Goal: Task Accomplishment & Management: Manage account settings

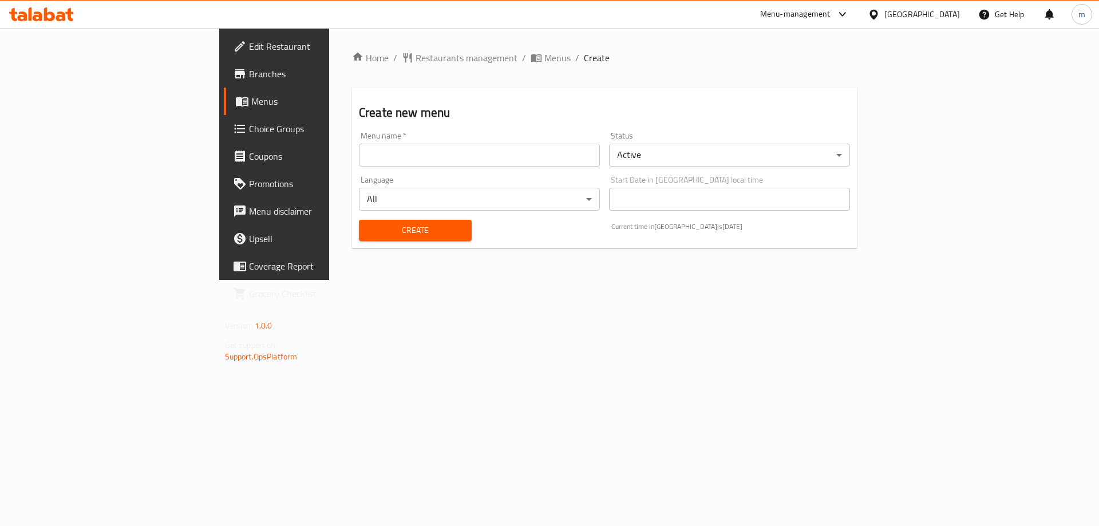
click at [462, 156] on input "text" at bounding box center [479, 155] width 241 height 23
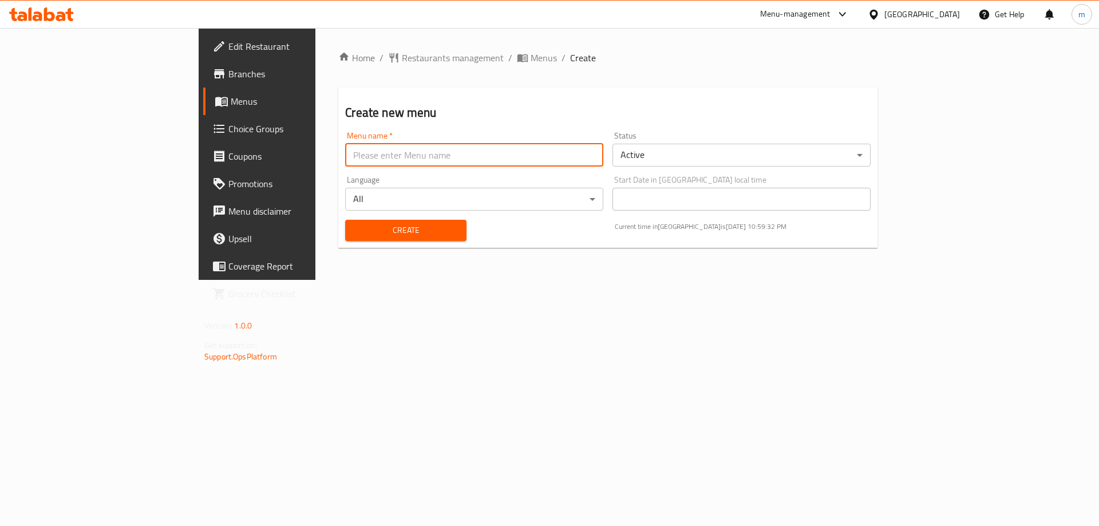
type input "final menu"
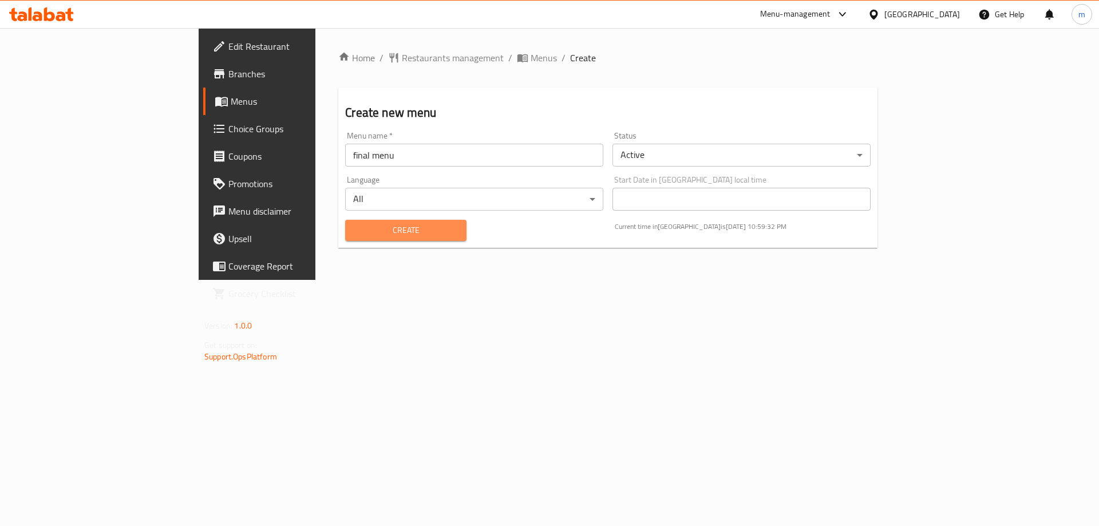
click at [354, 223] on span "Create" at bounding box center [405, 230] width 102 height 14
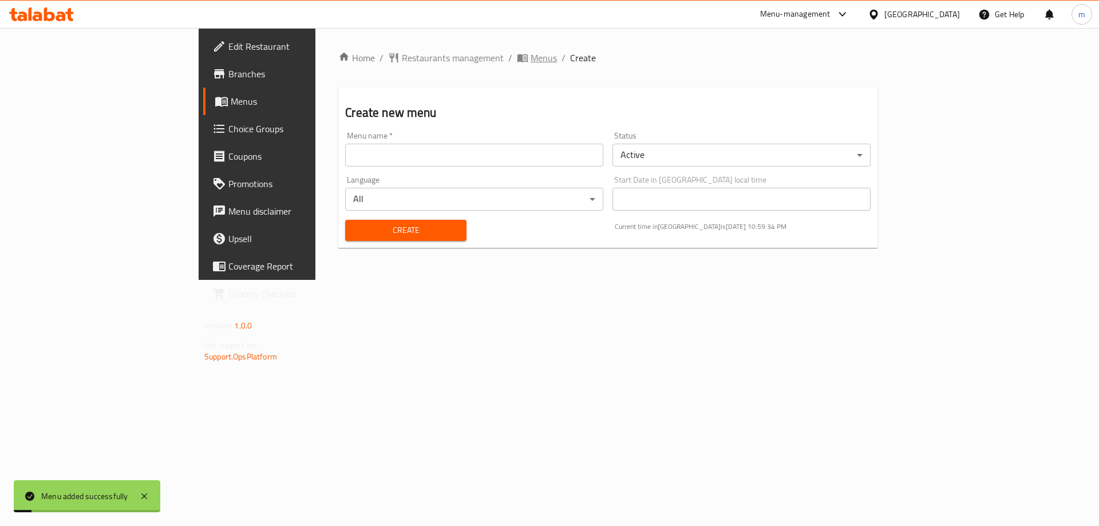
click at [531, 51] on span "Menus" at bounding box center [544, 58] width 26 height 14
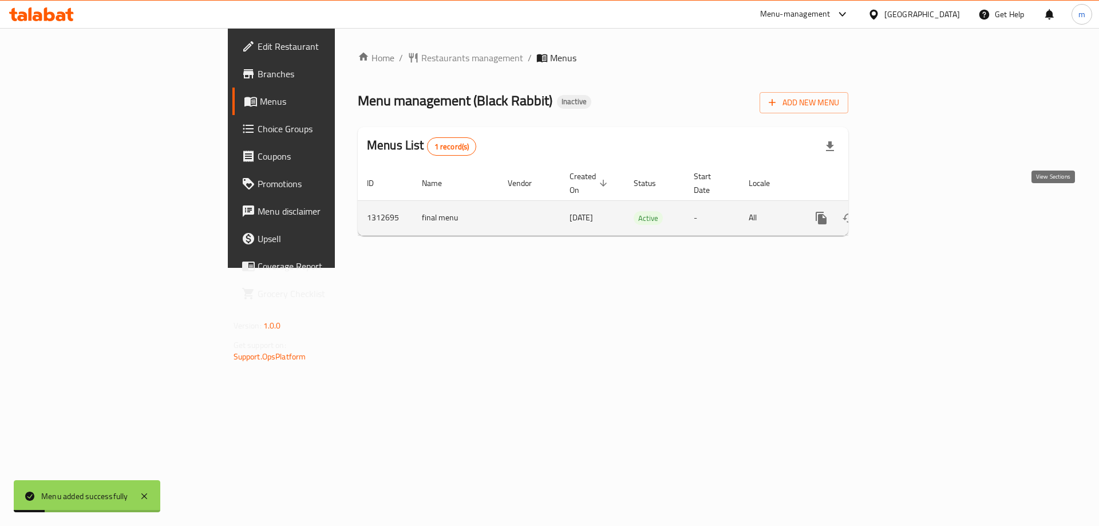
click at [918, 212] on link "enhanced table" at bounding box center [903, 217] width 27 height 27
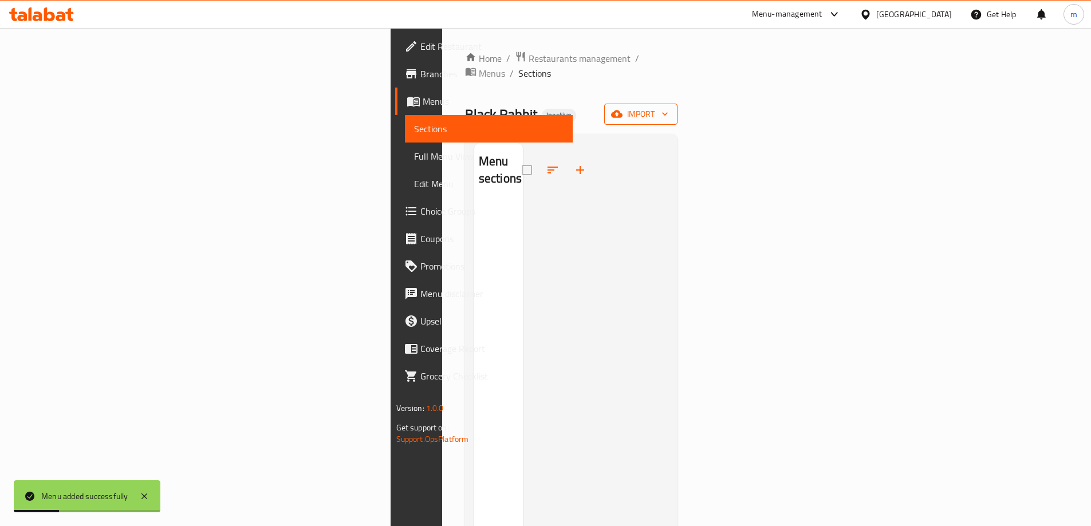
click at [677, 104] on button "import" at bounding box center [640, 114] width 73 height 21
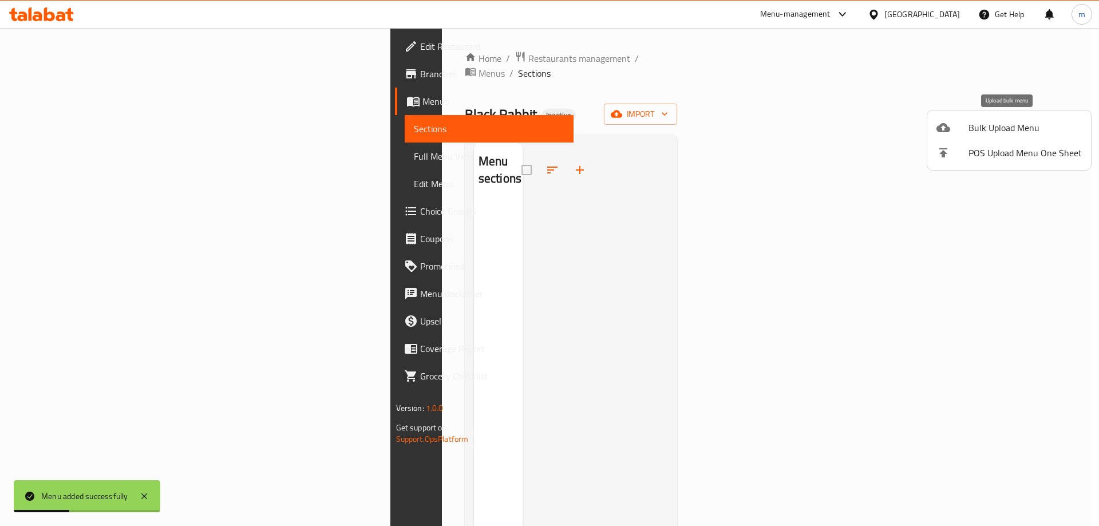
click at [984, 135] on span "Bulk Upload Menu" at bounding box center [1025, 128] width 113 height 14
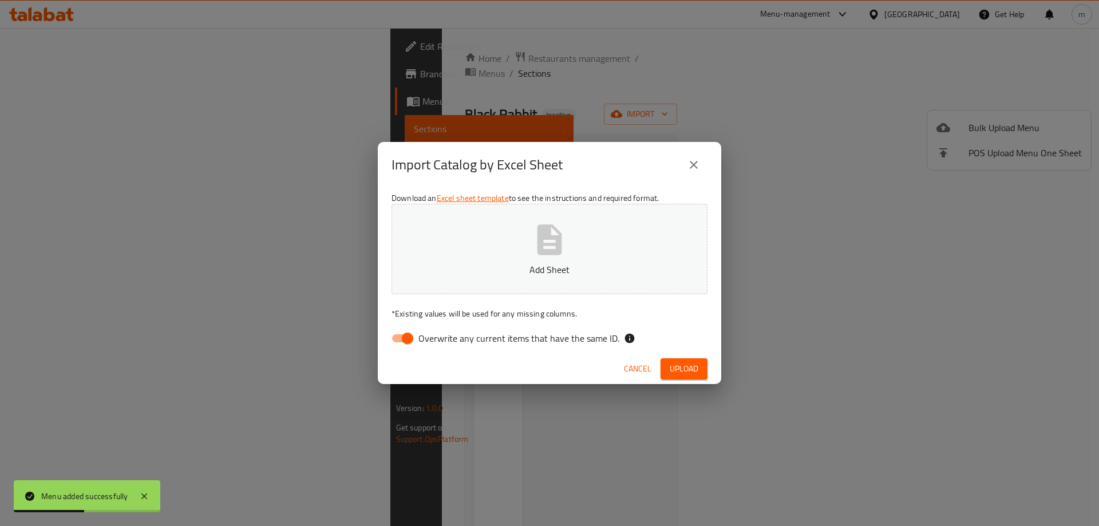
drag, startPoint x: 515, startPoint y: 355, endPoint x: 514, endPoint y: 348, distance: 7.6
click at [515, 355] on div "Cancel Upload" at bounding box center [550, 369] width 344 height 30
click at [514, 342] on span "Overwrite any current items that have the same ID." at bounding box center [519, 339] width 201 height 14
click at [440, 342] on input "Overwrite any current items that have the same ID." at bounding box center [407, 339] width 65 height 22
checkbox input "false"
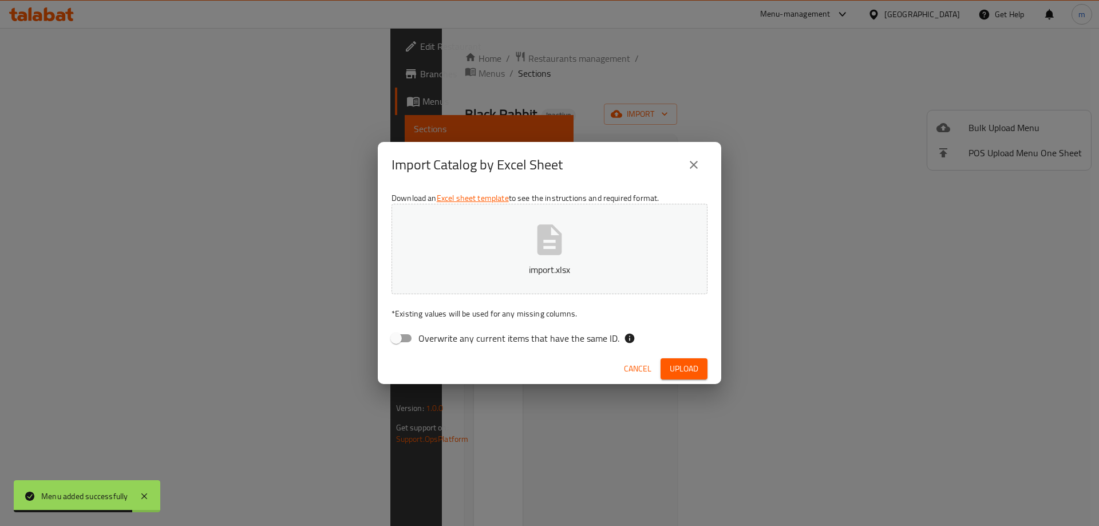
click at [682, 362] on span "Upload" at bounding box center [684, 369] width 29 height 14
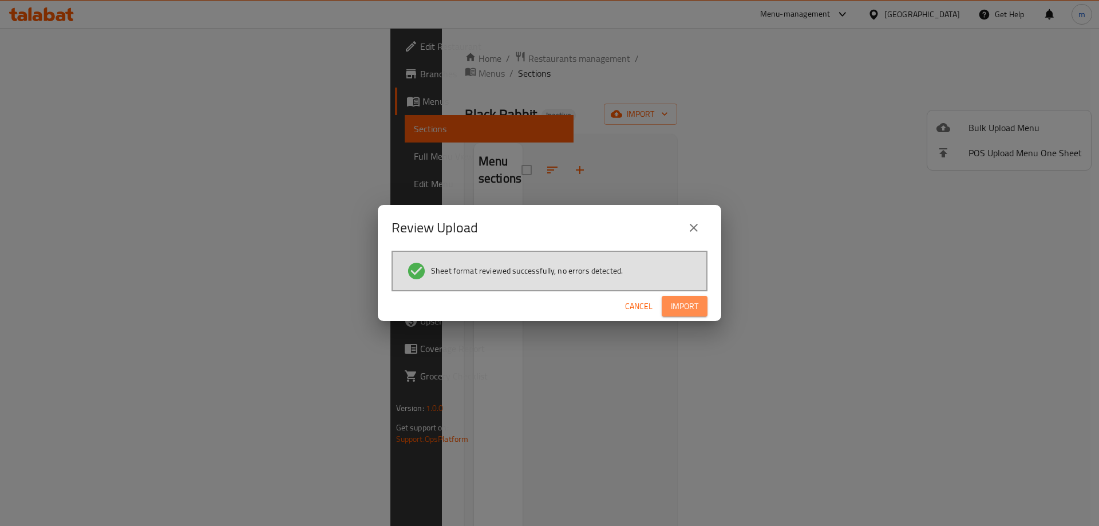
click at [684, 300] on span "Import" at bounding box center [684, 306] width 27 height 14
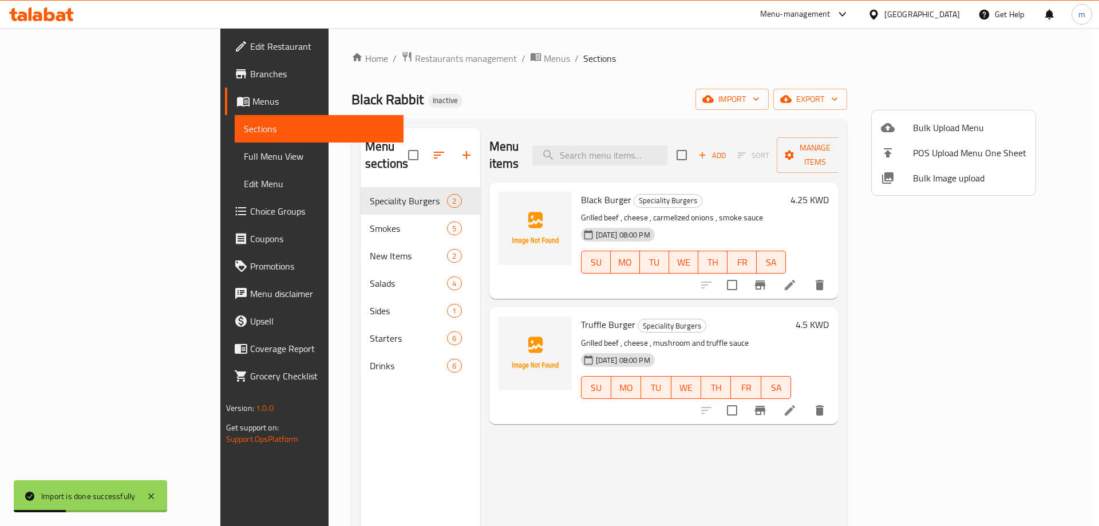
click at [617, 90] on div at bounding box center [549, 263] width 1099 height 526
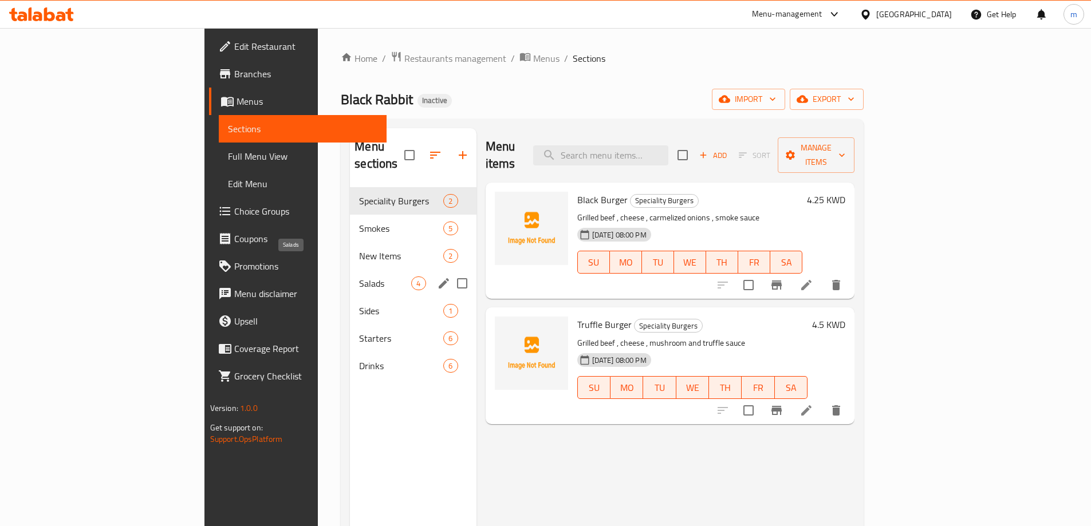
click at [359, 277] on span "Salads" at bounding box center [385, 284] width 52 height 14
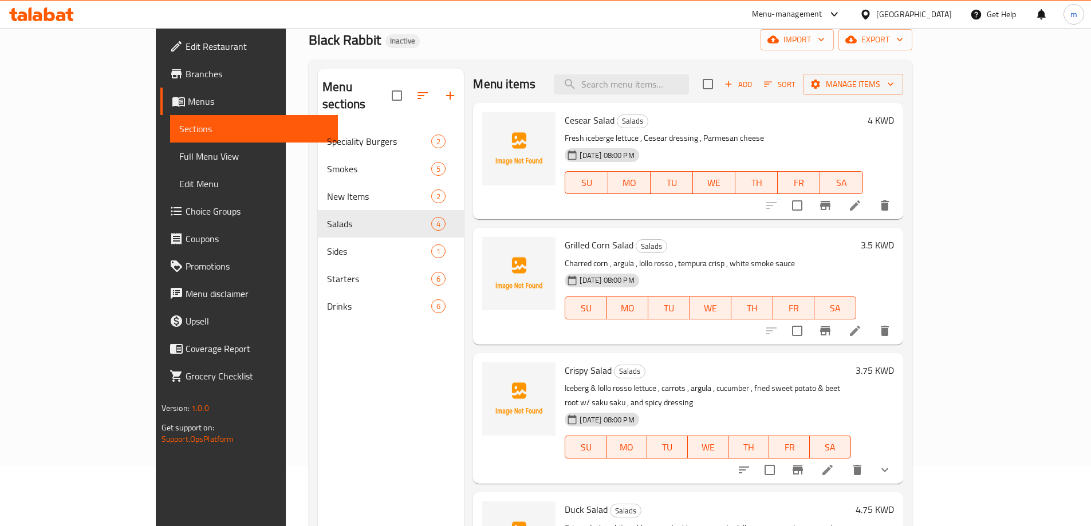
scroll to position [160, 0]
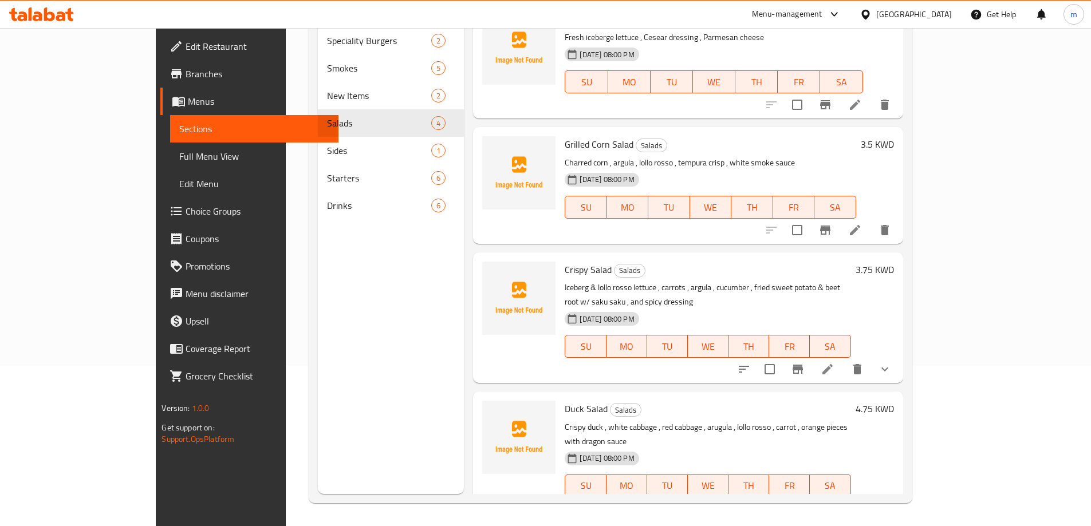
click at [170, 139] on link "Sections" at bounding box center [254, 128] width 168 height 27
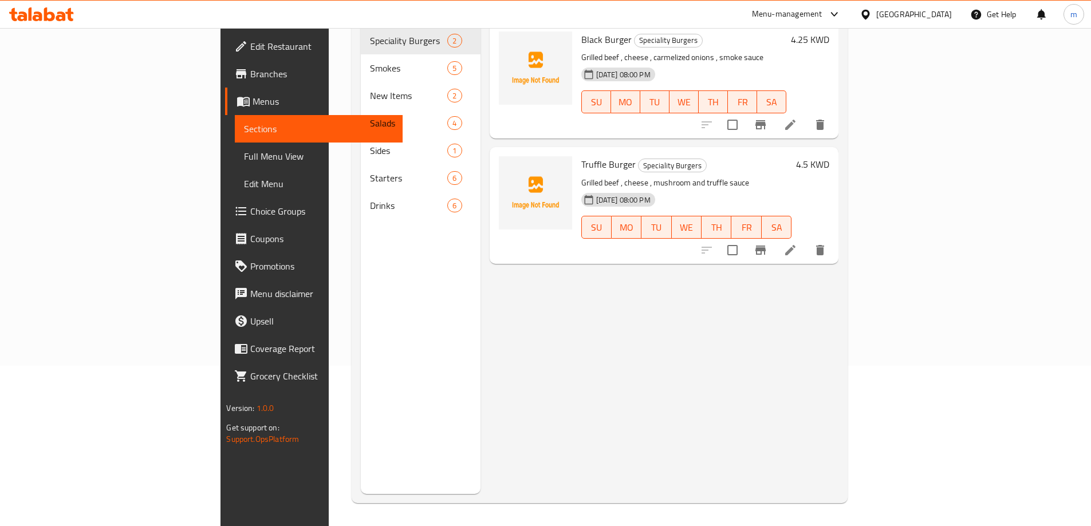
click at [244, 153] on span "Full Menu View" at bounding box center [318, 156] width 149 height 14
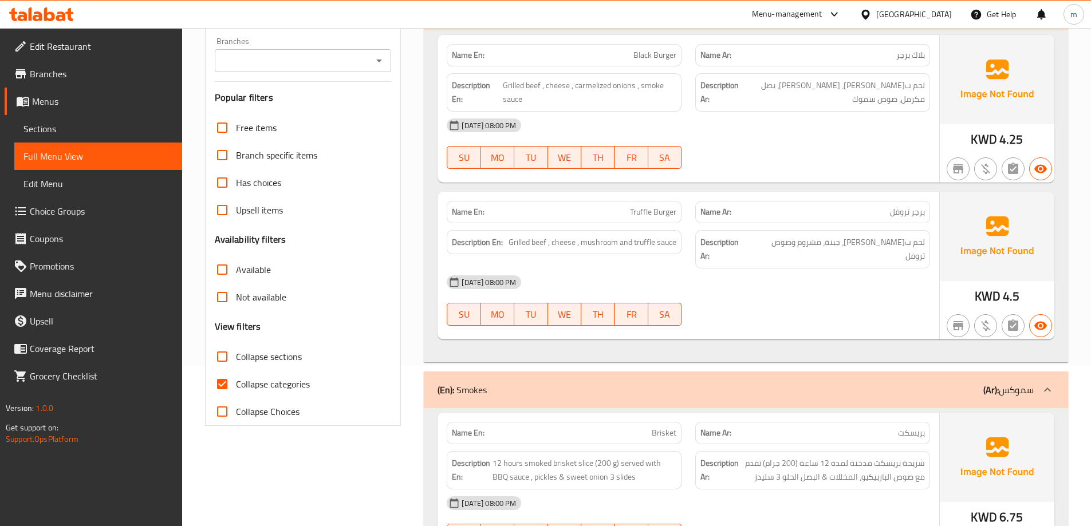
click at [289, 405] on span "Collapse Choices" at bounding box center [268, 412] width 64 height 14
click at [236, 405] on input "Collapse Choices" at bounding box center [221, 411] width 27 height 27
checkbox input "true"
click at [285, 389] on span "Collapse categories" at bounding box center [273, 384] width 74 height 14
click at [236, 389] on input "Collapse categories" at bounding box center [221, 383] width 27 height 27
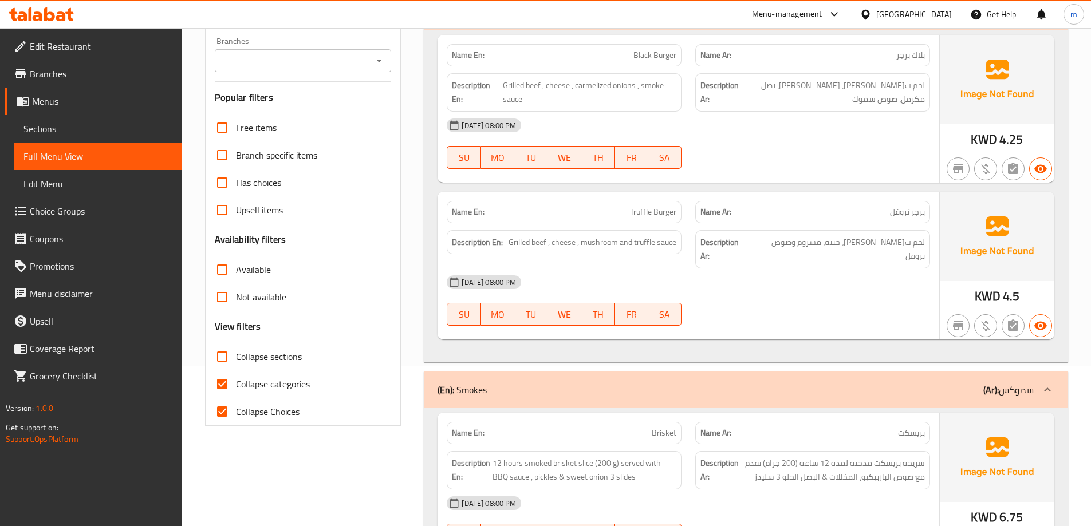
checkbox input "false"
click at [279, 400] on label "Collapse Choices" at bounding box center [253, 411] width 91 height 27
click at [236, 400] on input "Collapse Choices" at bounding box center [221, 411] width 27 height 27
checkbox input "false"
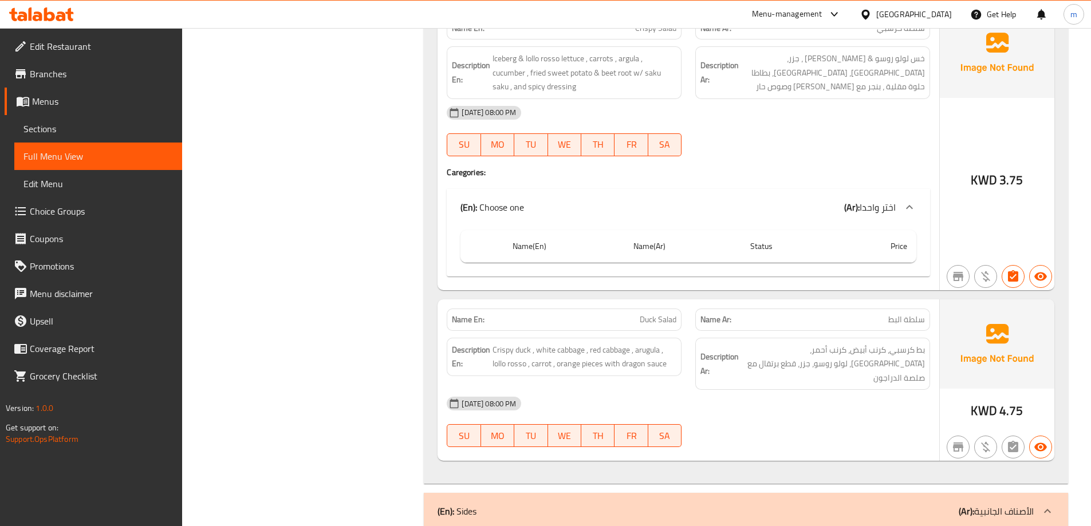
scroll to position [2004, 0]
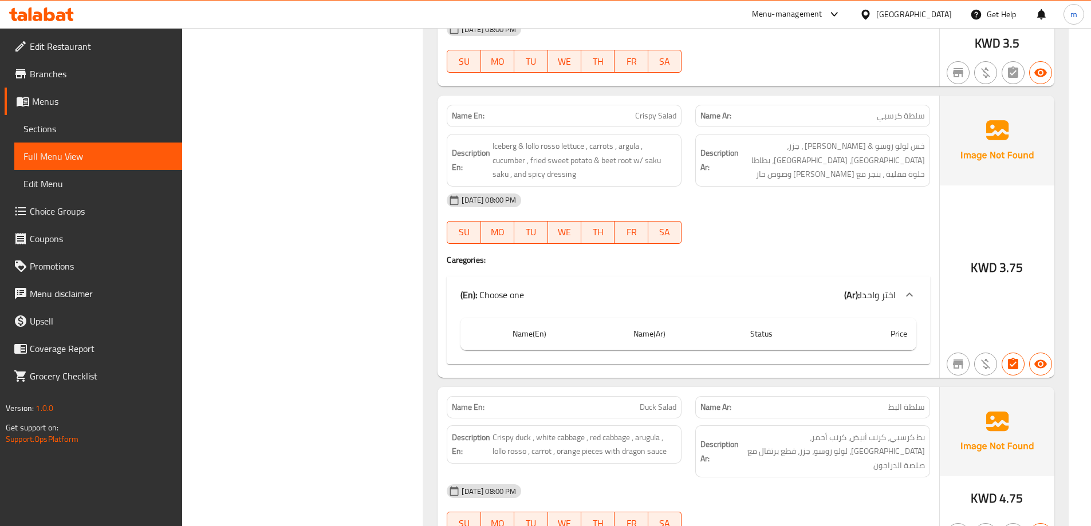
click at [855, 324] on div "Name(En) Name(Ar) Status Price" at bounding box center [688, 338] width 483 height 51
click at [850, 318] on th "Price" at bounding box center [875, 334] width 81 height 33
click at [888, 277] on div "(En): Choose one (Ar): اختر واحدا" at bounding box center [688, 295] width 483 height 37
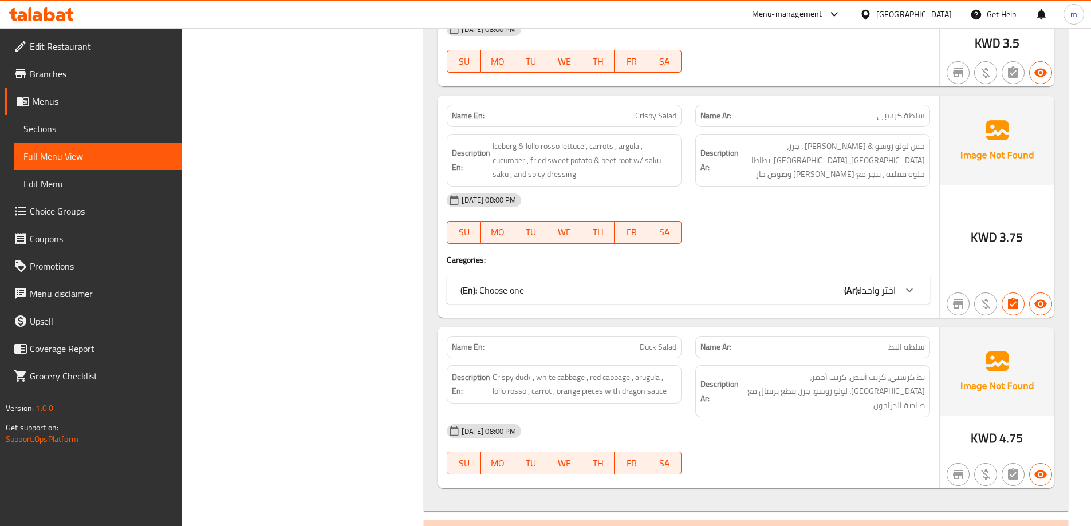
click at [888, 277] on div "(En): Choose one (Ar): اختر واحدا" at bounding box center [688, 290] width 483 height 27
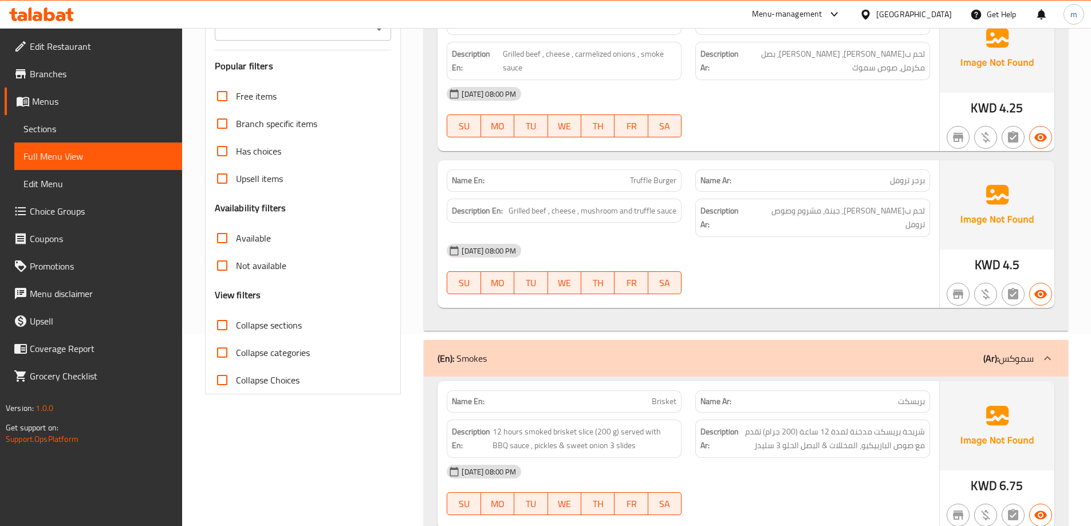
scroll to position [33, 0]
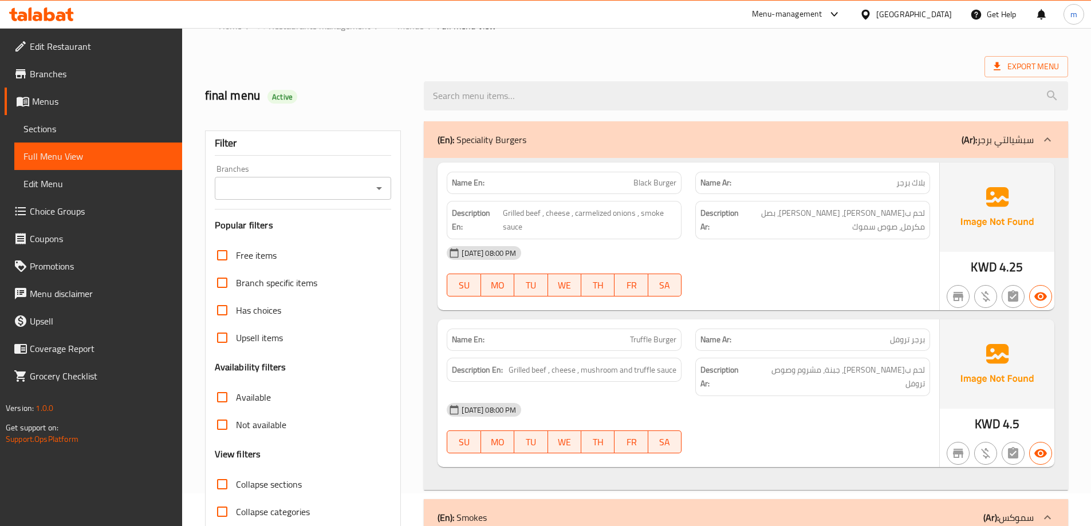
click at [113, 205] on span "Choice Groups" at bounding box center [101, 211] width 143 height 14
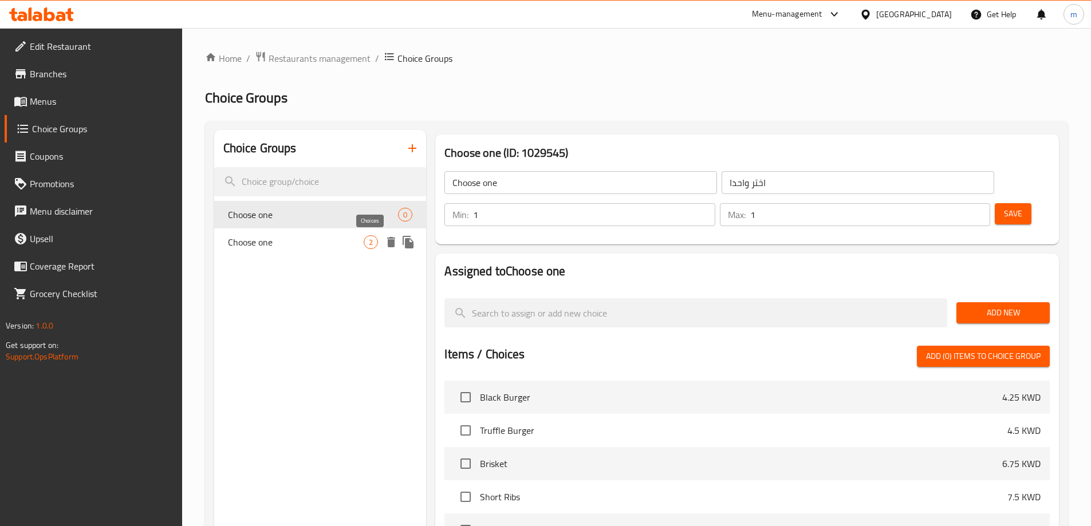
click at [368, 242] on span "2" at bounding box center [370, 242] width 13 height 11
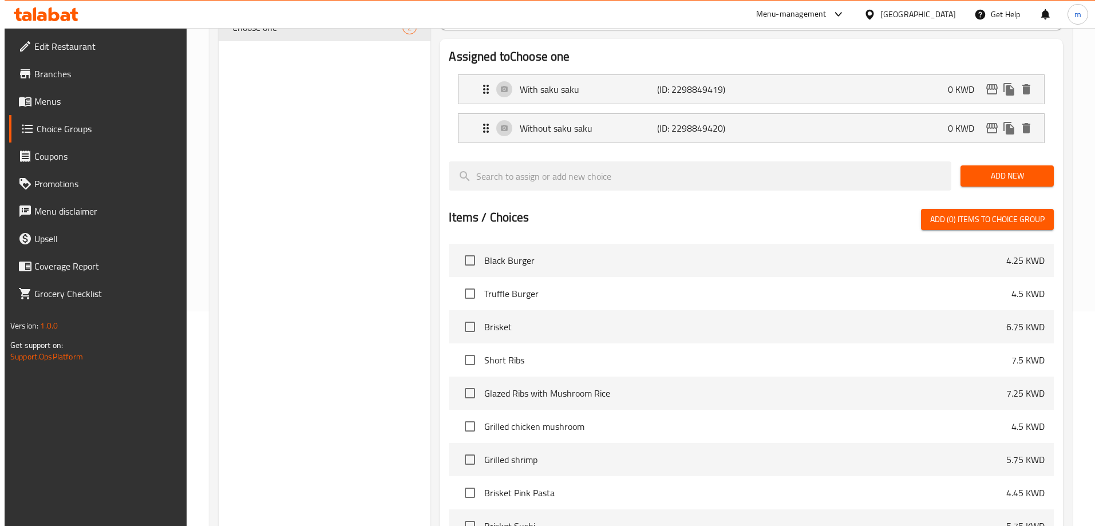
scroll to position [337, 0]
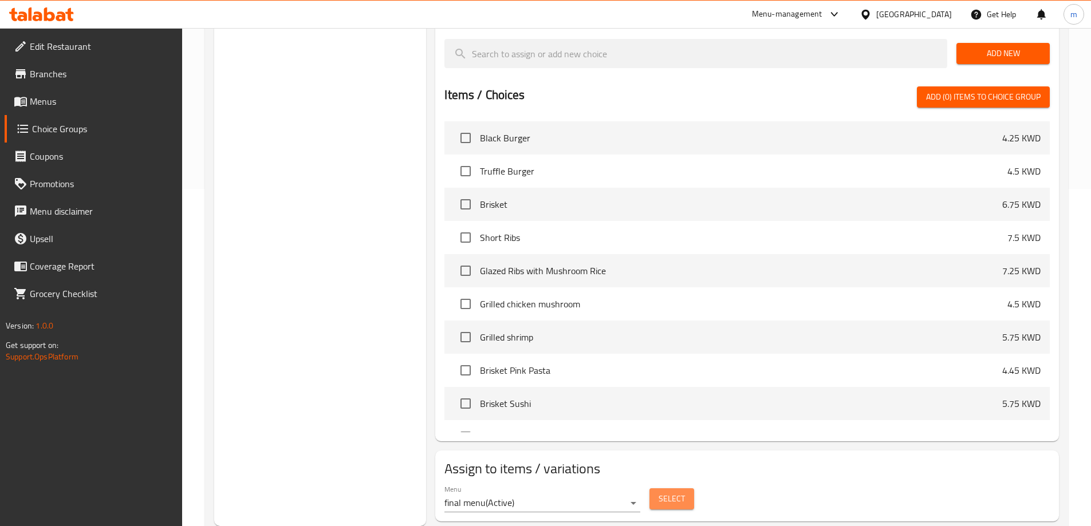
click at [665, 492] on span "Select" at bounding box center [671, 499] width 26 height 14
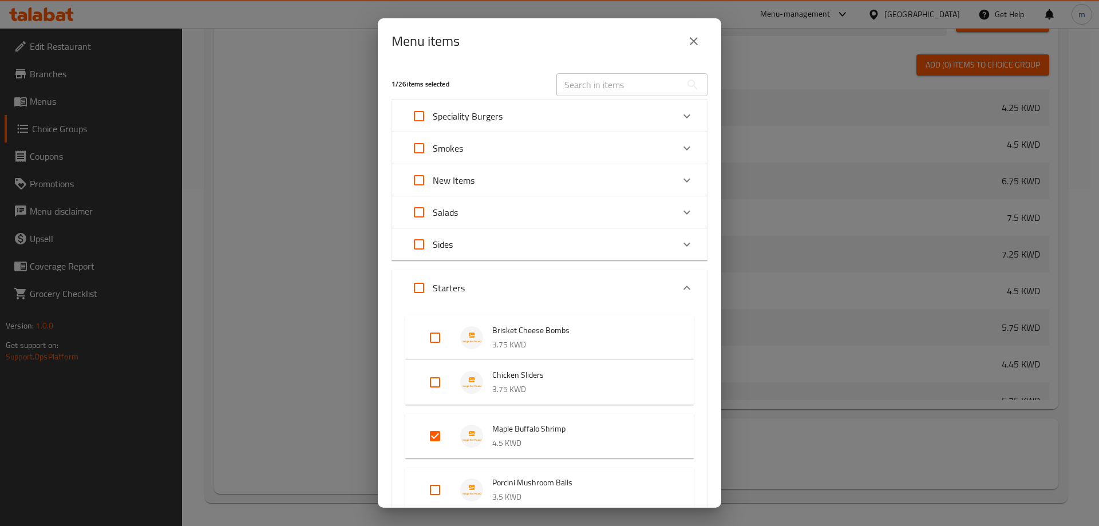
click at [437, 432] on input "Expand" at bounding box center [434, 436] width 27 height 27
checkbox input "false"
click at [545, 210] on div "Salads" at bounding box center [539, 212] width 268 height 27
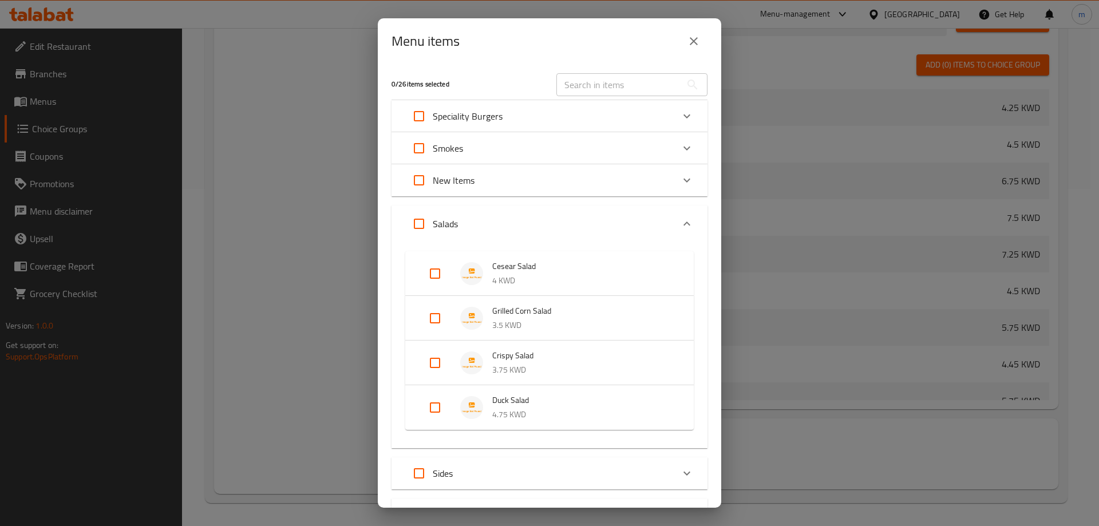
click at [430, 369] on input "Expand" at bounding box center [434, 362] width 27 height 27
checkbox input "true"
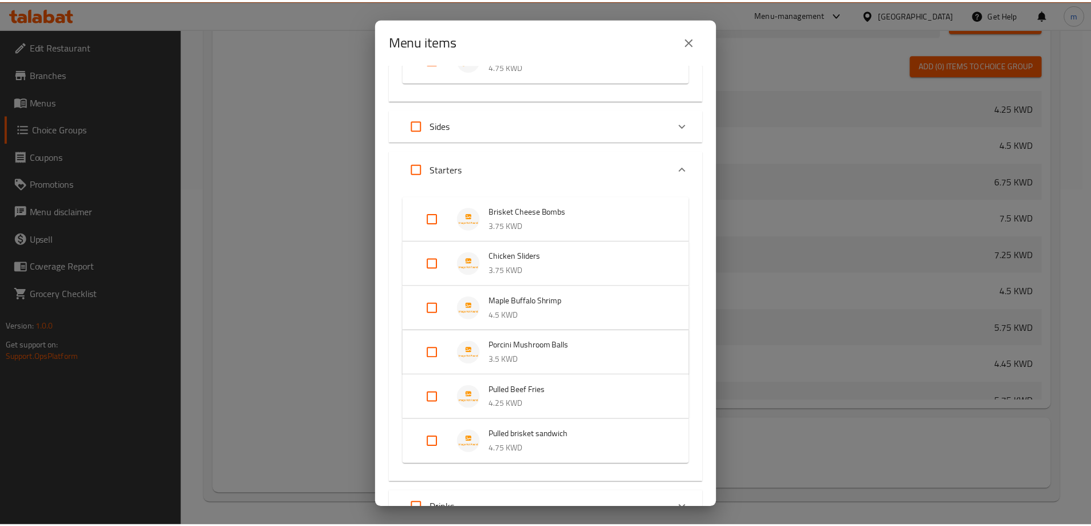
scroll to position [462, 0]
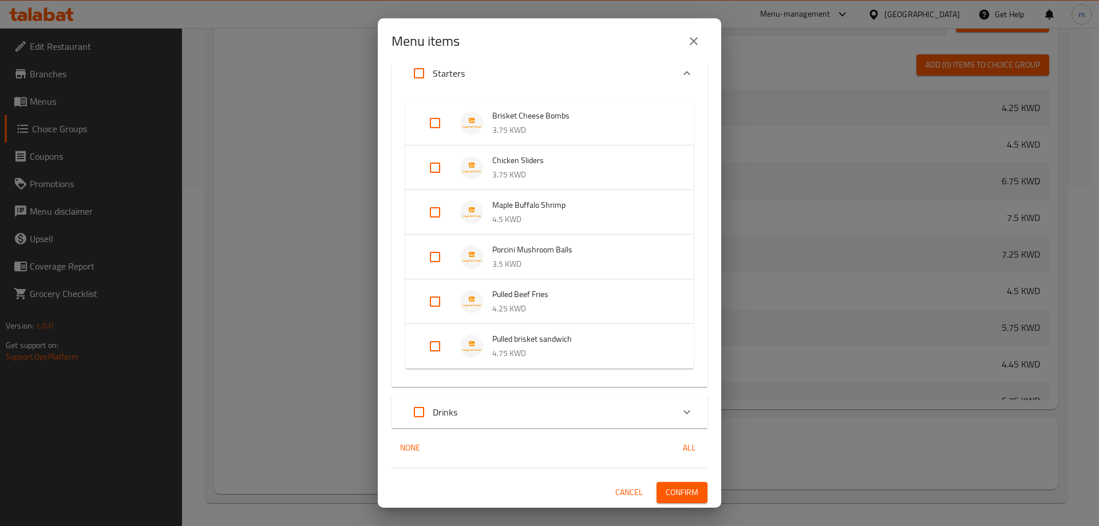
click at [675, 492] on span "Confirm" at bounding box center [682, 493] width 33 height 14
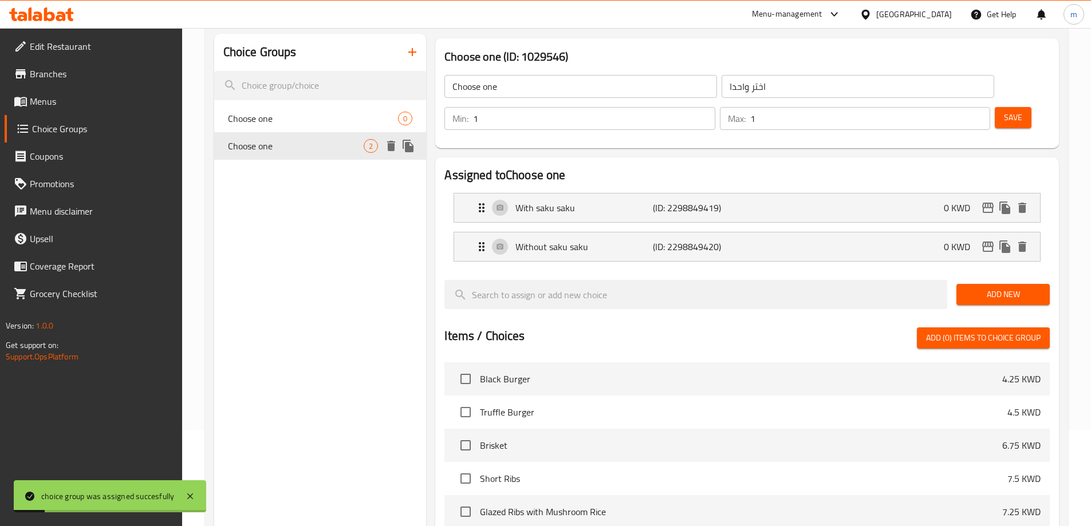
scroll to position [0, 0]
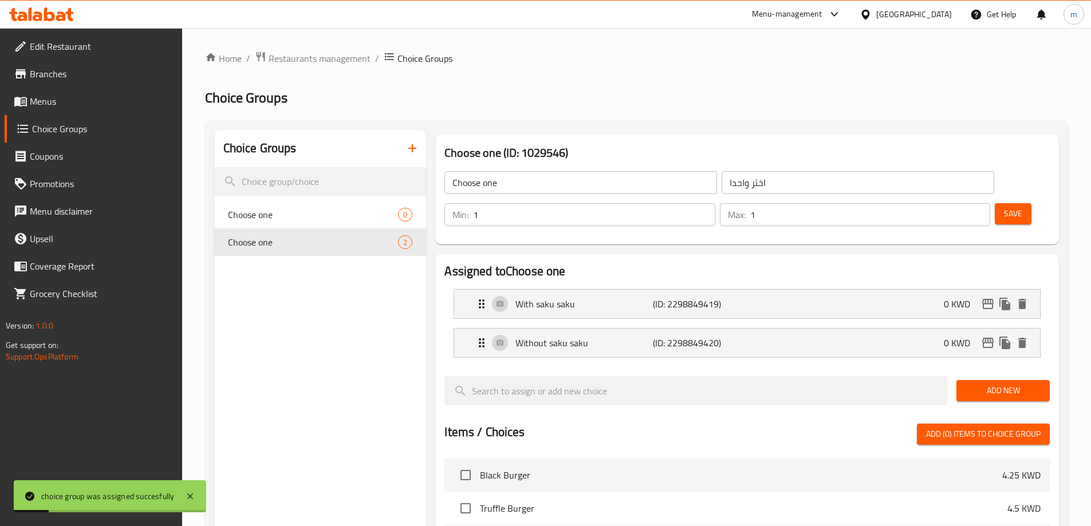
click at [334, 202] on div "Choose one 0" at bounding box center [320, 214] width 212 height 27
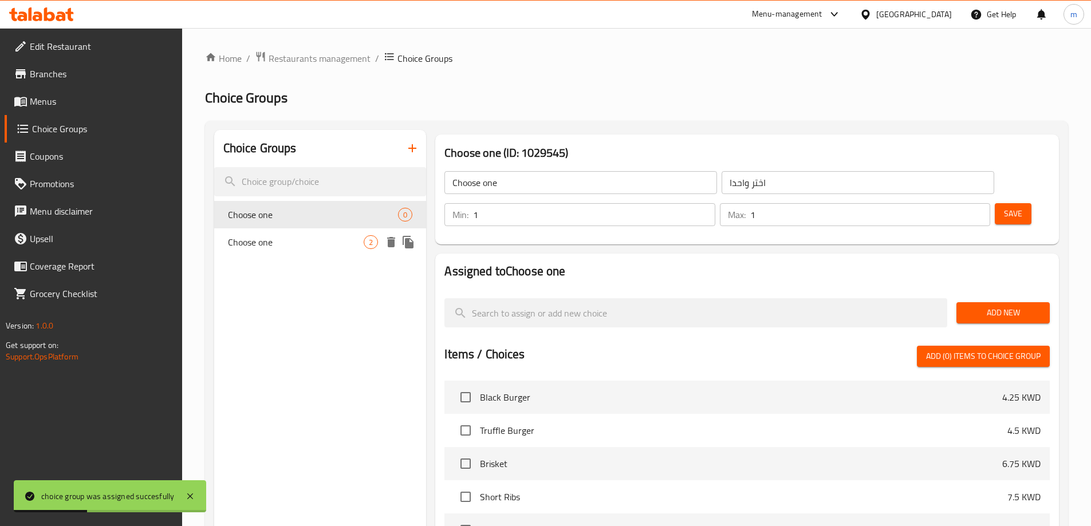
click at [302, 253] on div "Choose one 2" at bounding box center [320, 241] width 212 height 27
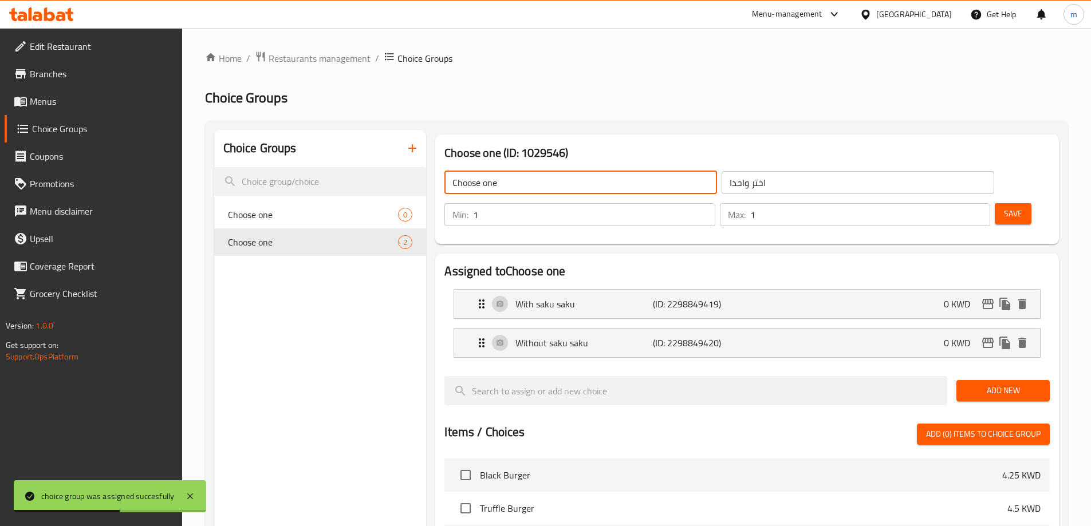
click at [562, 175] on input "Choose one" at bounding box center [580, 182] width 273 height 23
type input "C"
type input "غ"
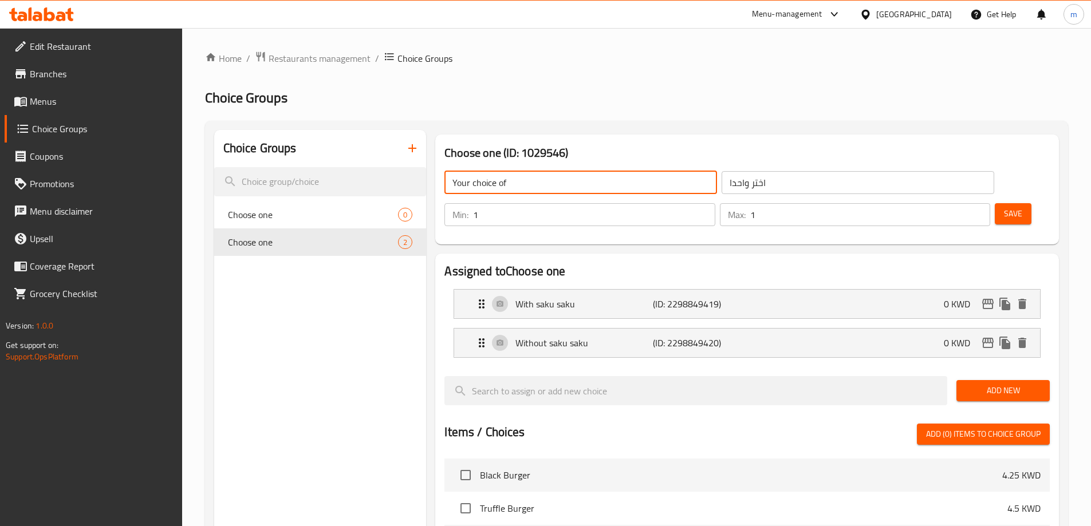
type input "Your choice of"
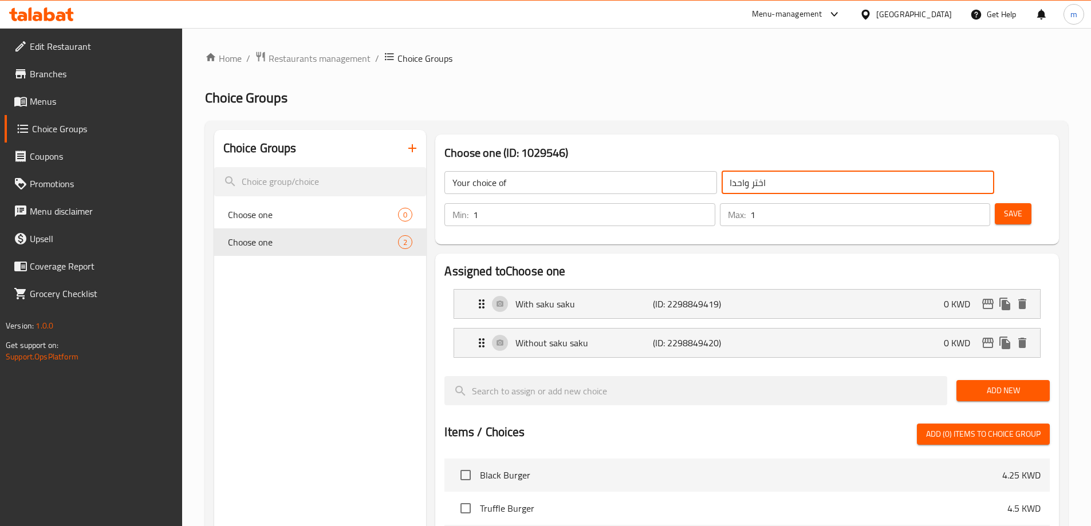
click at [721, 184] on input "اختر واحدا" at bounding box center [857, 182] width 273 height 23
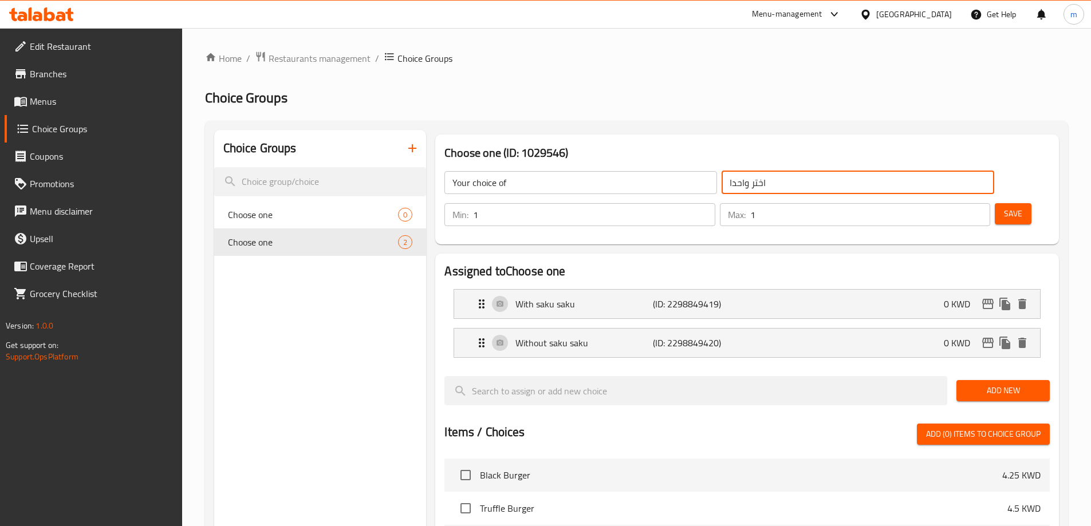
click at [721, 175] on input "اختر واحدا" at bounding box center [857, 182] width 273 height 23
click at [721, 175] on input "text" at bounding box center [857, 182] width 273 height 23
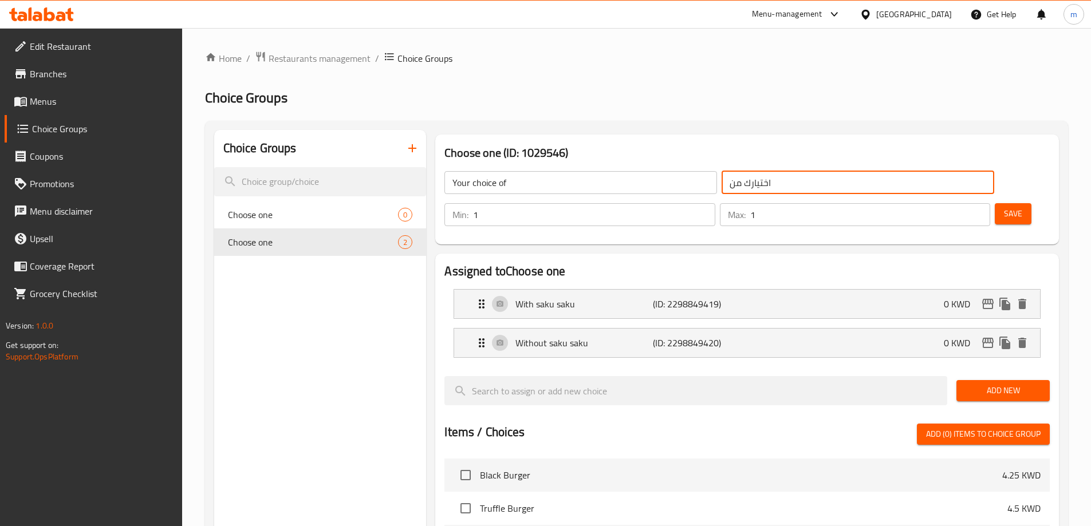
type input "اختيارك من"
click at [995, 203] on button "Save" at bounding box center [1013, 213] width 37 height 21
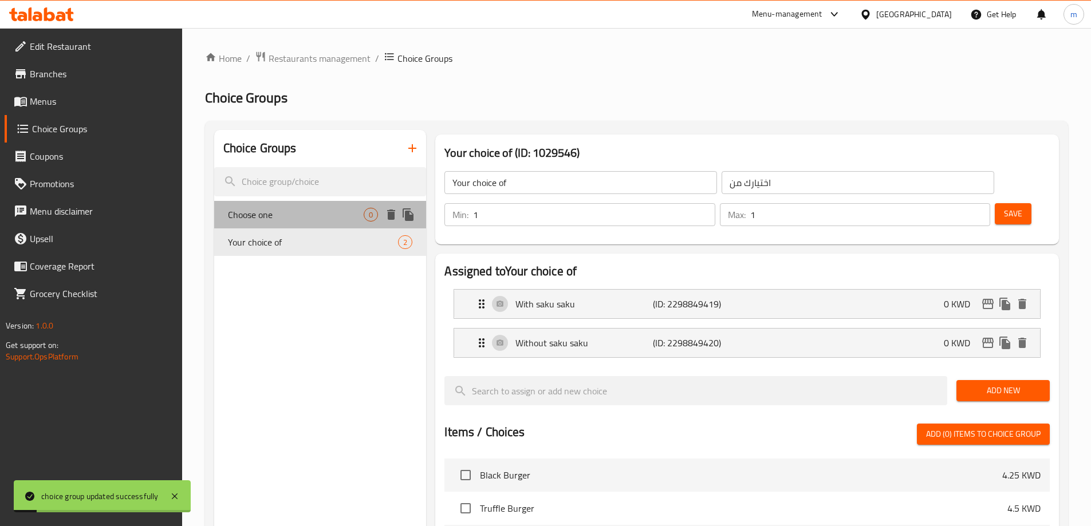
click at [357, 222] on div "Choose one 0" at bounding box center [320, 214] width 212 height 27
type input "Choose one"
type input "اختر واحدا"
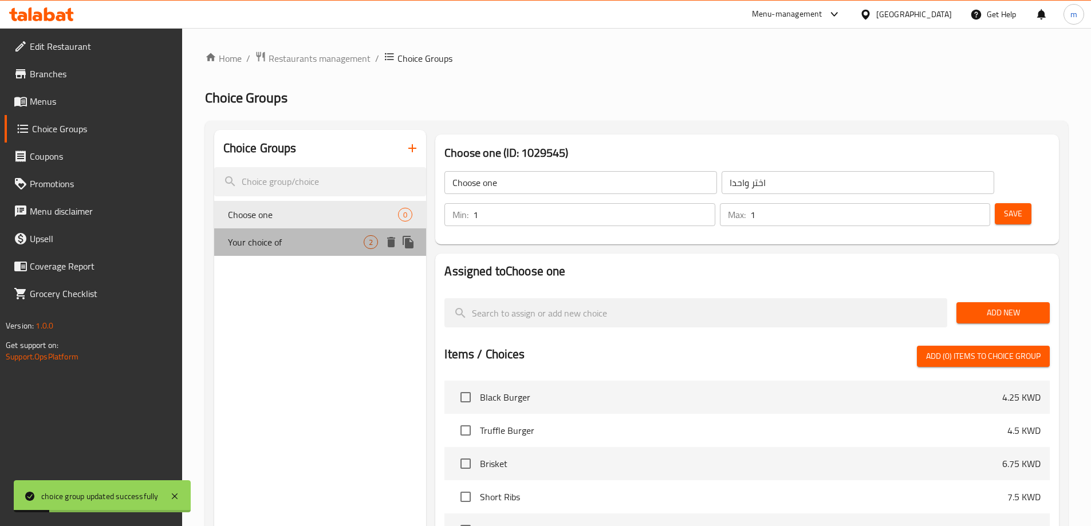
click at [312, 250] on div "Your choice of 2" at bounding box center [320, 241] width 212 height 27
type input "Your choice of"
type input "اختيارك من"
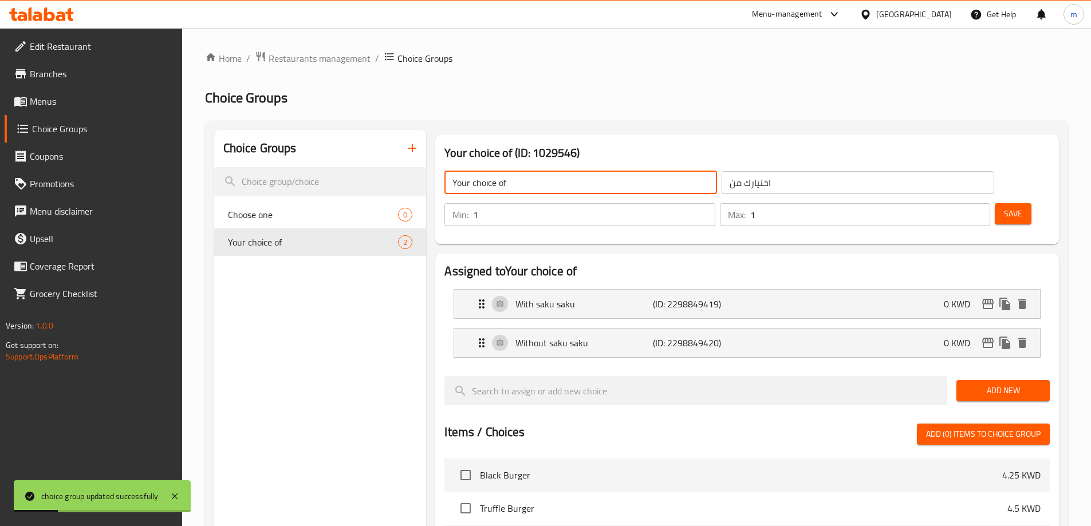
click at [539, 178] on input "Your choice of" at bounding box center [580, 182] width 273 height 23
drag, startPoint x: 352, startPoint y: 206, endPoint x: 361, endPoint y: 208, distance: 9.4
click at [352, 206] on div "Choose one 0" at bounding box center [320, 214] width 212 height 27
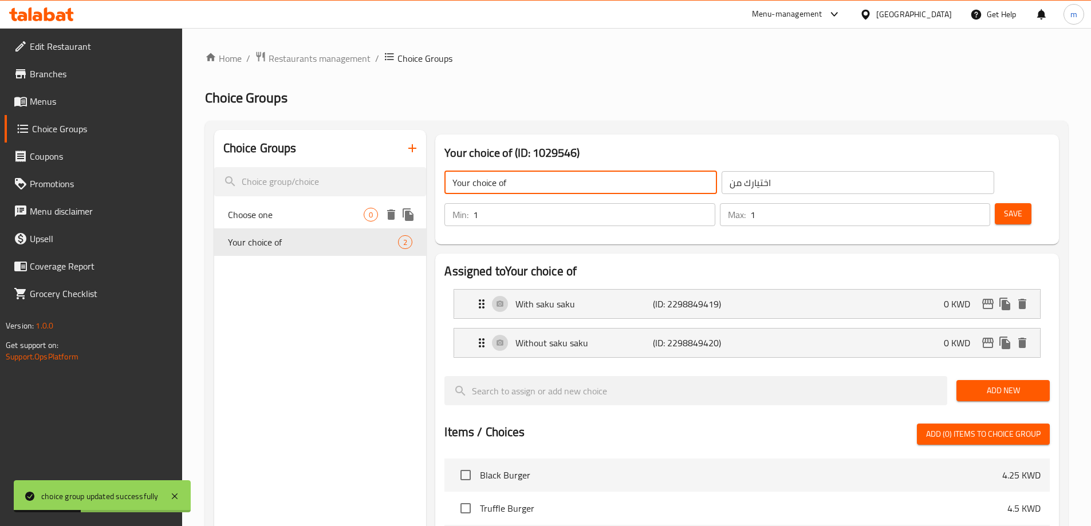
type input "Choose one"
type input "اختر واحدا"
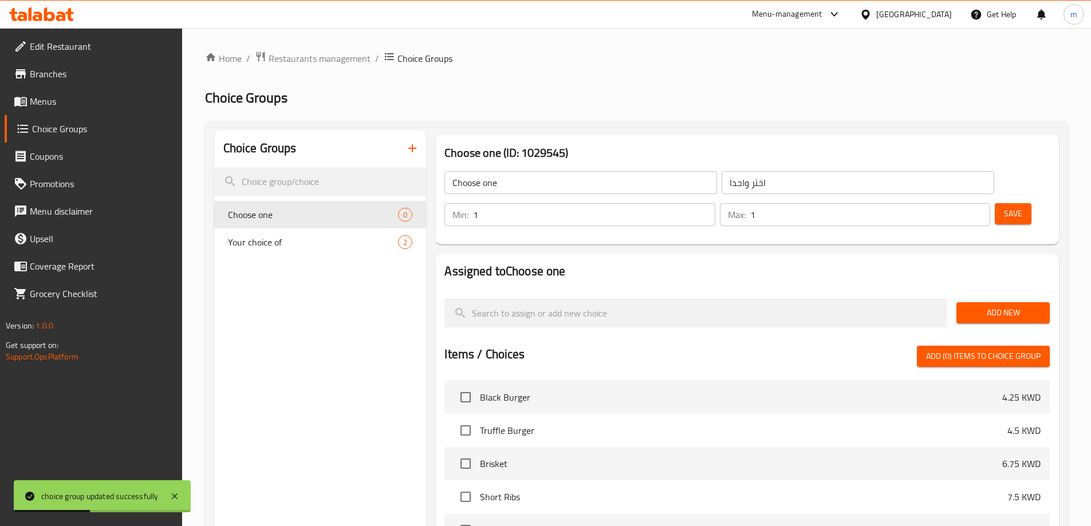
click at [472, 190] on input "Choose one" at bounding box center [580, 182] width 273 height 23
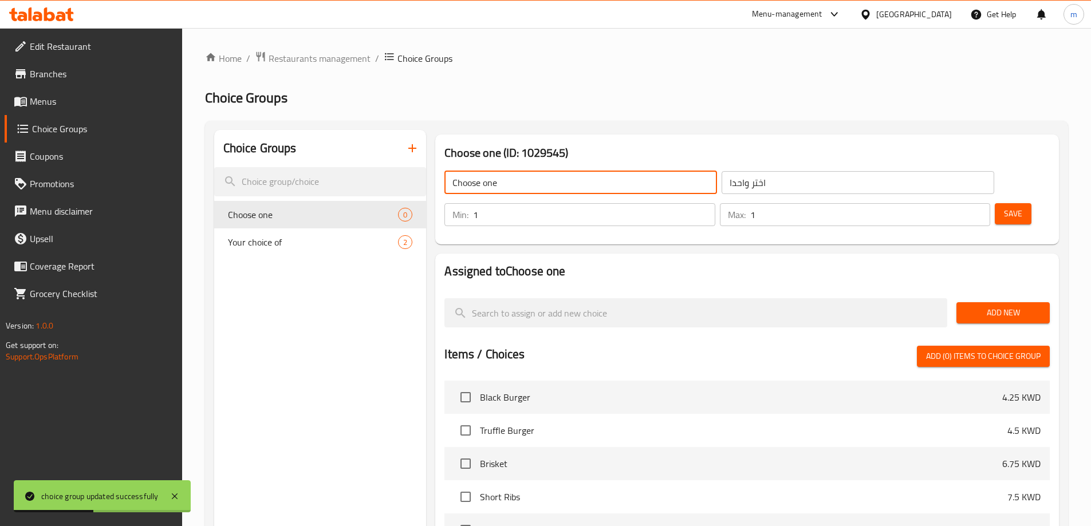
click at [472, 190] on input "Choose one" at bounding box center [580, 182] width 273 height 23
click at [472, 190] on input "text" at bounding box center [580, 182] width 273 height 23
type input "Your Choice Of"
click at [721, 179] on input "اختر واحدا" at bounding box center [857, 182] width 273 height 23
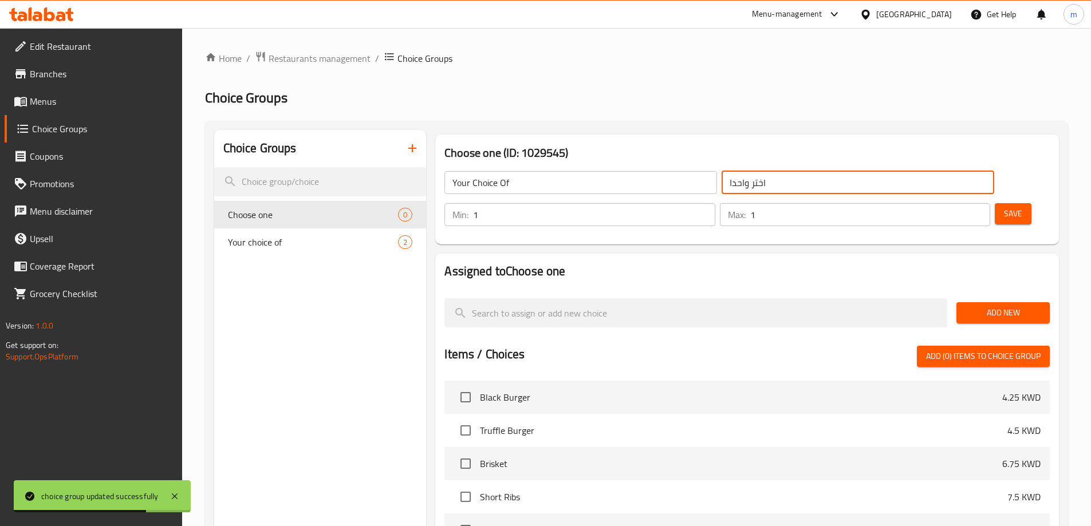
click at [721, 179] on input "اختر واحدا" at bounding box center [857, 182] width 273 height 23
click at [721, 179] on input "text" at bounding box center [857, 182] width 273 height 23
type input "اختيارك من"
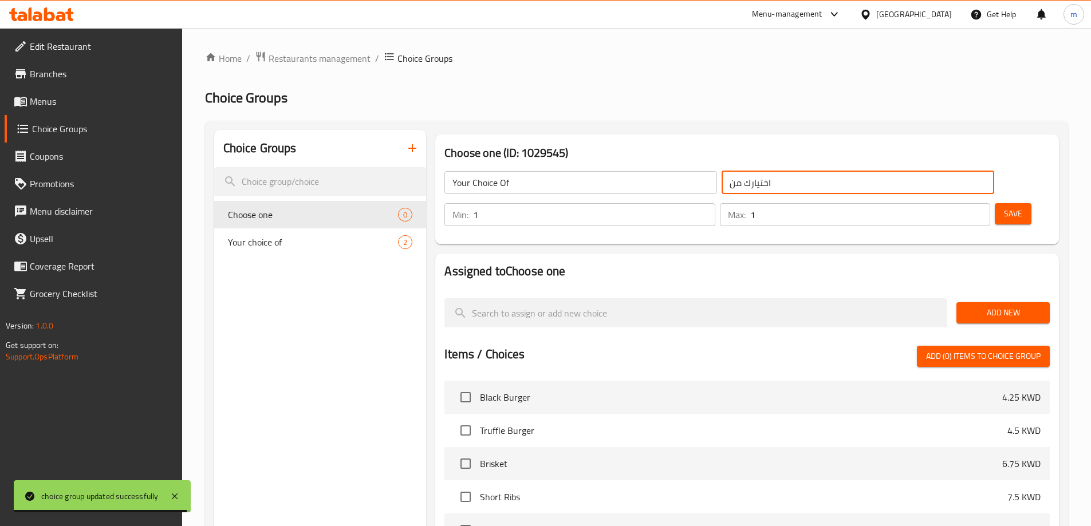
click at [538, 179] on input "Your Choice Of" at bounding box center [580, 182] width 273 height 23
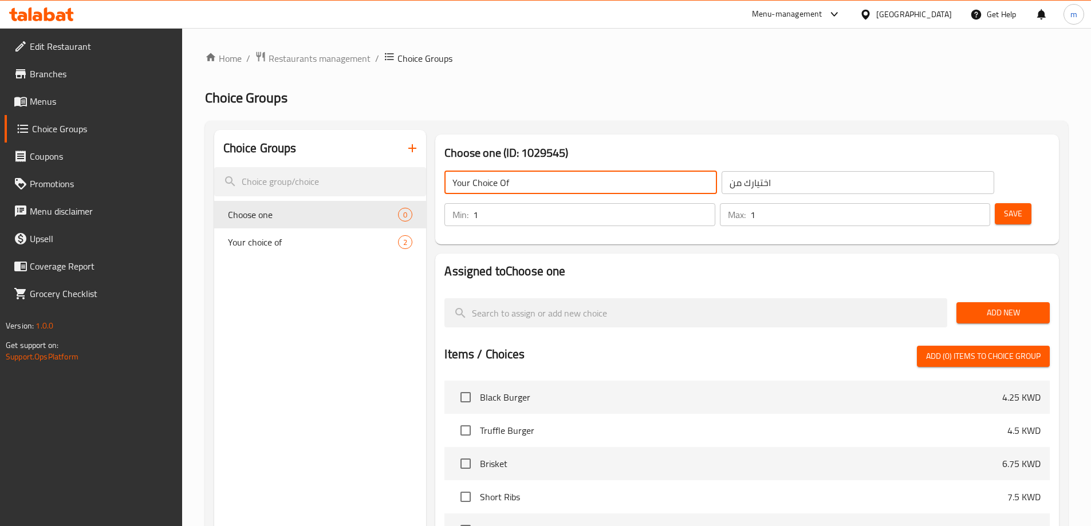
type input "Your Choice Of"
click at [954, 213] on div "Choose one (ID: 1029545) Your Choice Of ​ اختيارك من ​ Min: 1 ​ Max: 1 ​ Save" at bounding box center [747, 189] width 633 height 119
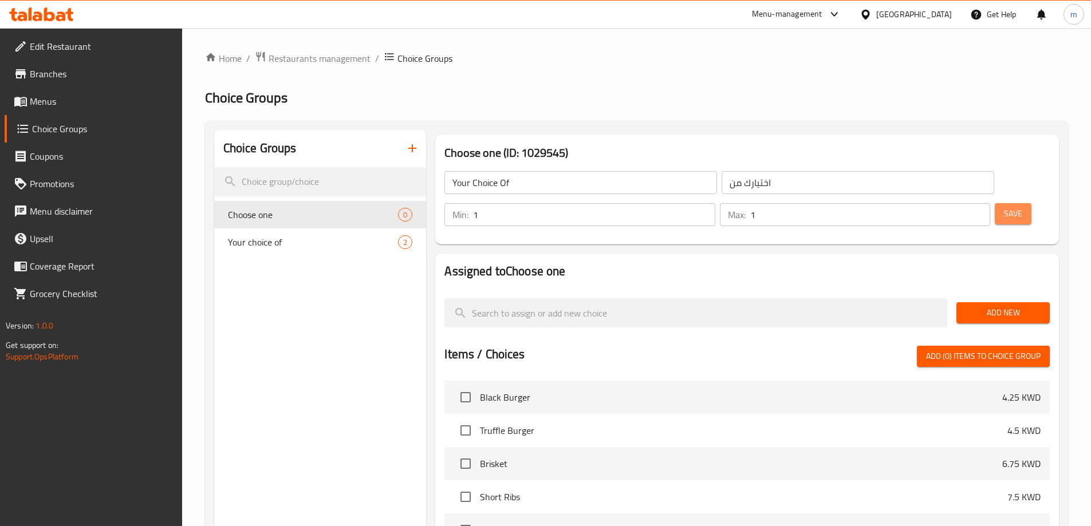
click at [1004, 207] on span "Save" at bounding box center [1013, 214] width 18 height 14
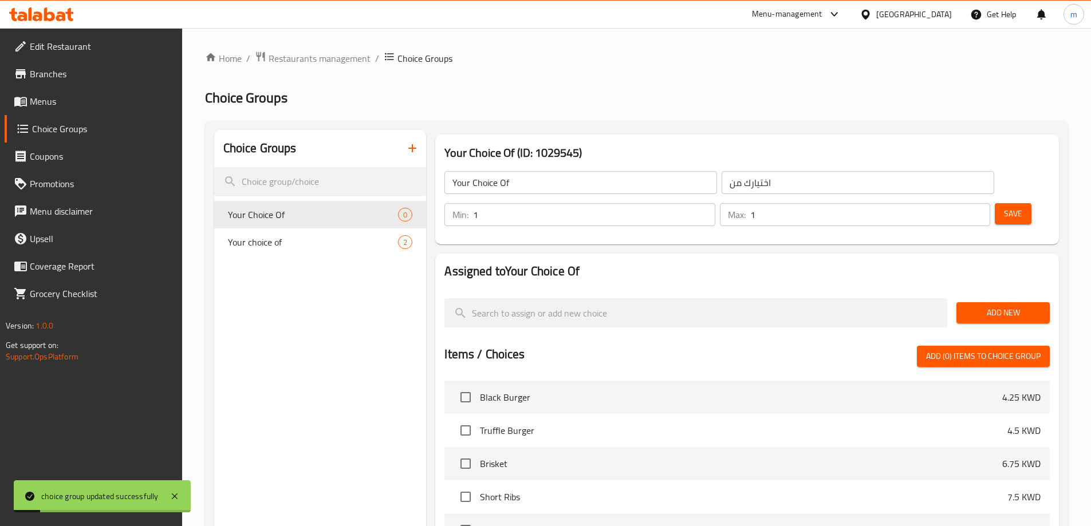
click at [1018, 302] on button "Add New" at bounding box center [1002, 312] width 93 height 21
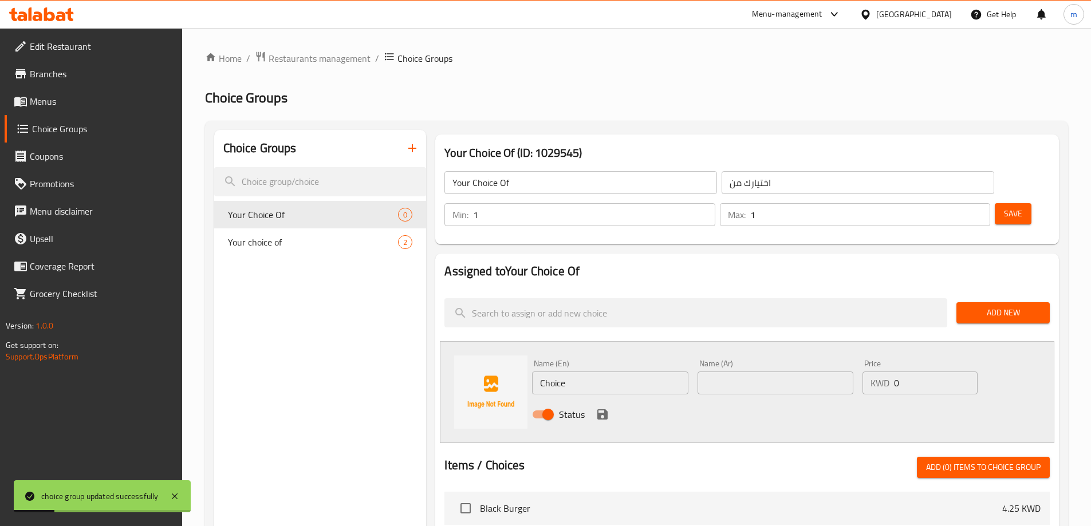
click at [608, 372] on input "Choice" at bounding box center [610, 383] width 156 height 23
paste input "Your choice of"
click at [618, 372] on input "Your choice of" at bounding box center [610, 383] width 156 height 23
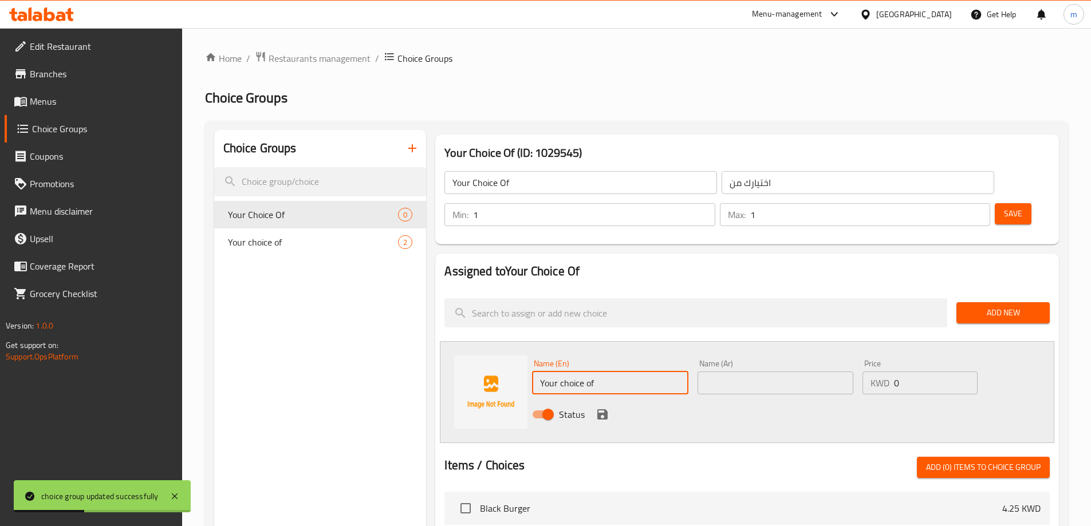
click at [618, 372] on input "Your choice of" at bounding box center [610, 383] width 156 height 23
paste input "With ranch sauce"
type input "With ranch sauce"
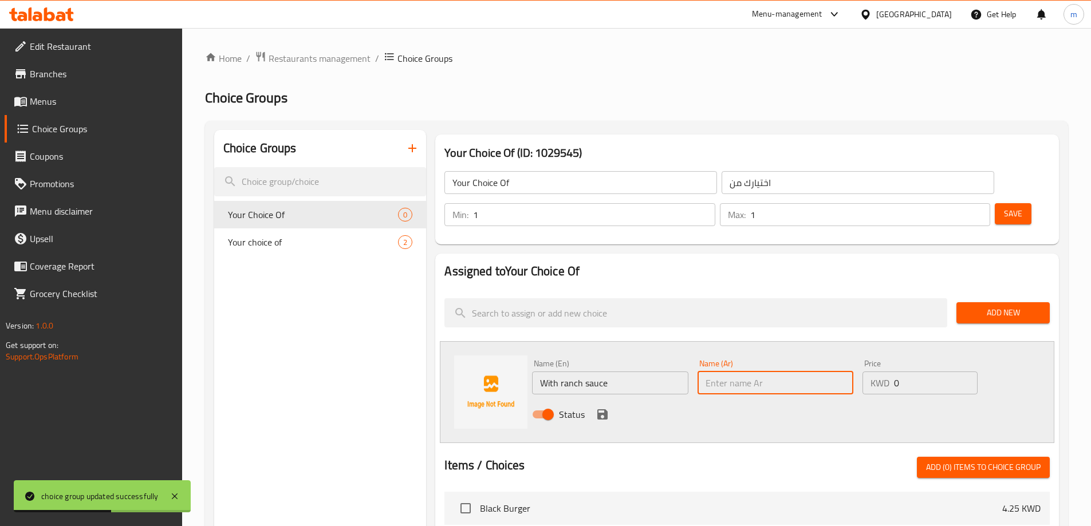
click at [735, 372] on input "text" at bounding box center [775, 383] width 156 height 23
type input "l"
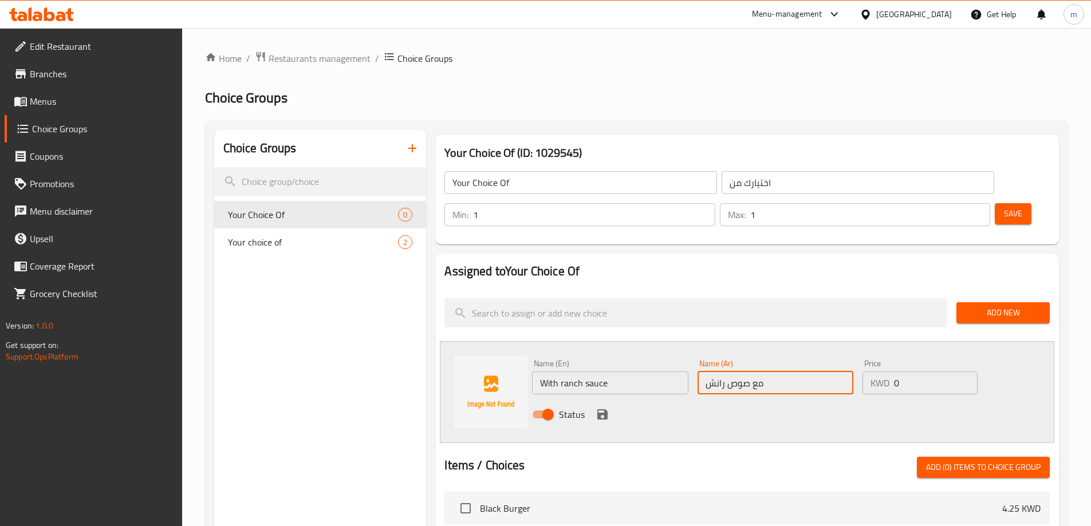
type input "مع صوص رانش"
click at [596, 408] on icon "save" at bounding box center [603, 415] width 14 height 14
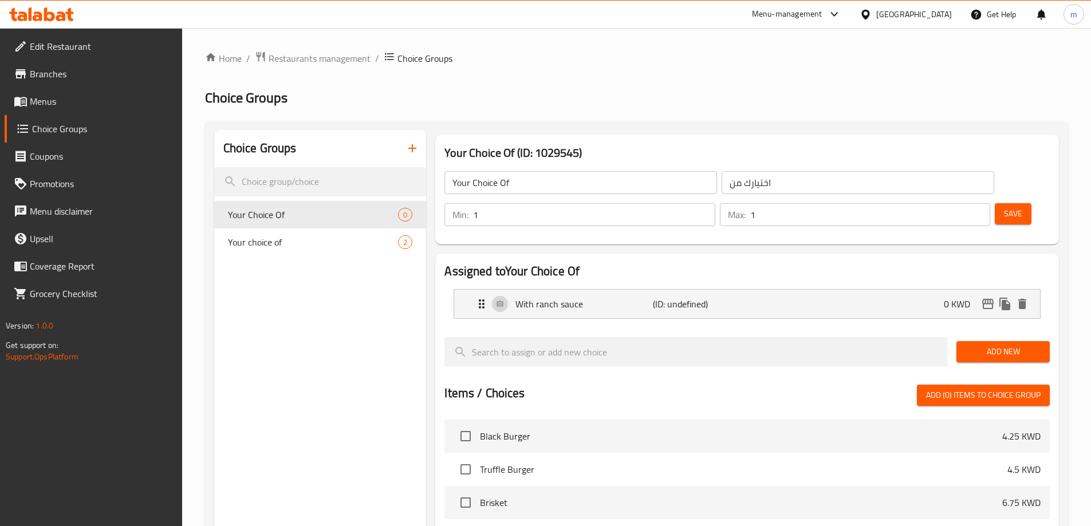
click at [967, 345] on span "Add New" at bounding box center [1002, 352] width 75 height 14
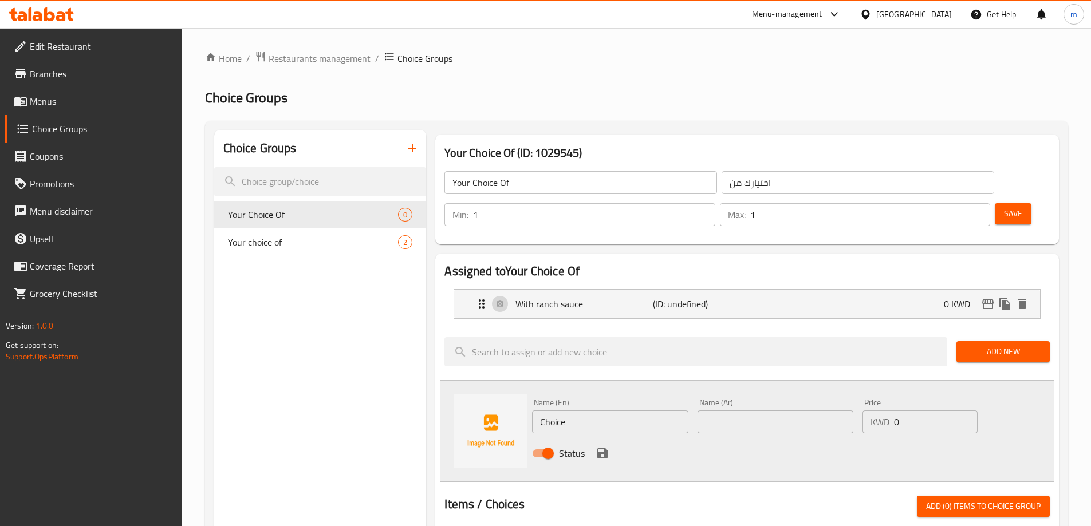
click at [547, 411] on input "Choice" at bounding box center [610, 422] width 156 height 23
paste input "Without ranch sau"
type input "Without ranch sauce"
click at [803, 411] on input "text" at bounding box center [775, 422] width 156 height 23
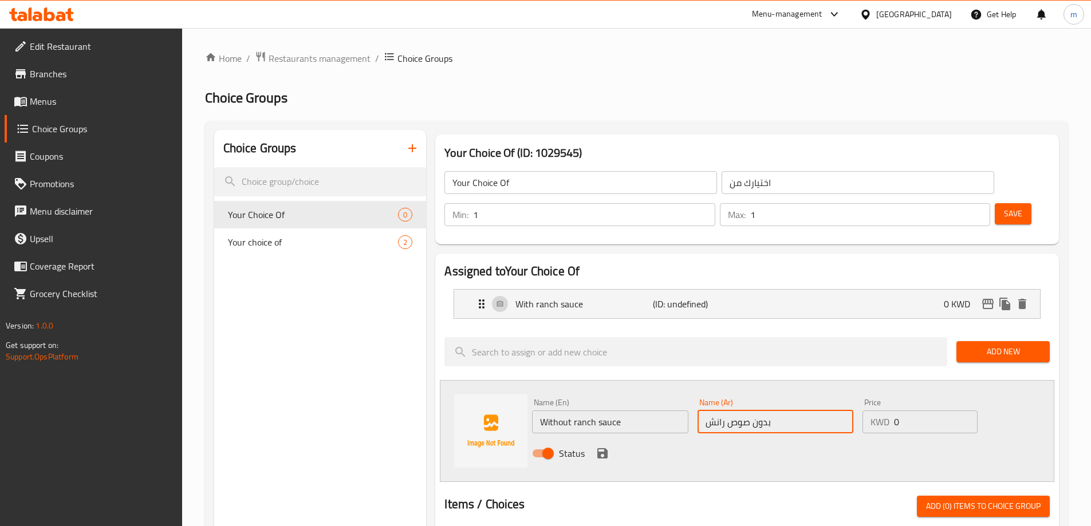
type input "بدون صوص رانش"
drag, startPoint x: 791, startPoint y: 415, endPoint x: 649, endPoint y: 416, distance: 142.0
click at [790, 438] on div "Status" at bounding box center [775, 453] width 496 height 31
click at [601, 447] on icon "save" at bounding box center [603, 454] width 14 height 14
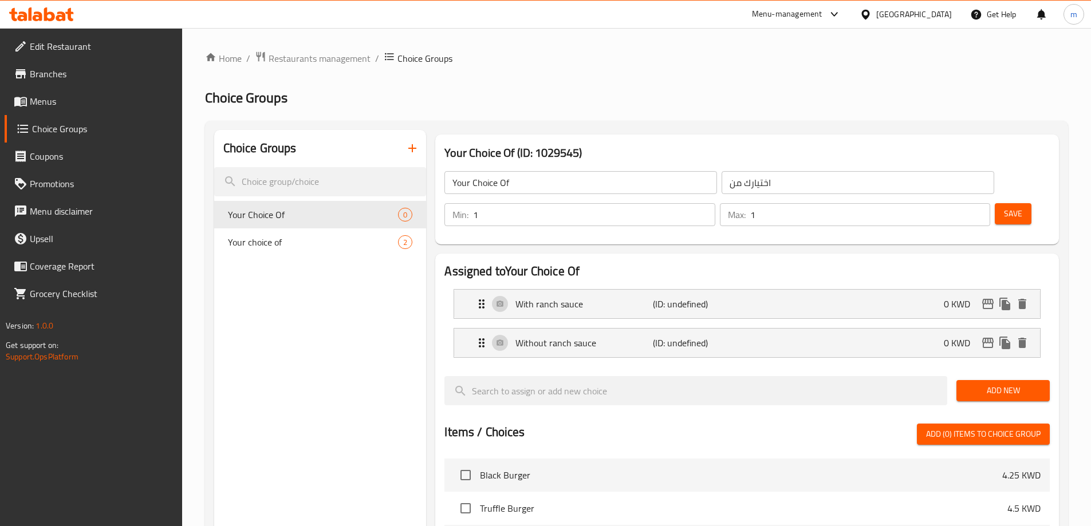
click at [989, 199] on div "Min: 1 ​ Max: 1 ​ Save" at bounding box center [744, 214] width 614 height 37
click at [1004, 207] on span "Save" at bounding box center [1013, 214] width 18 height 14
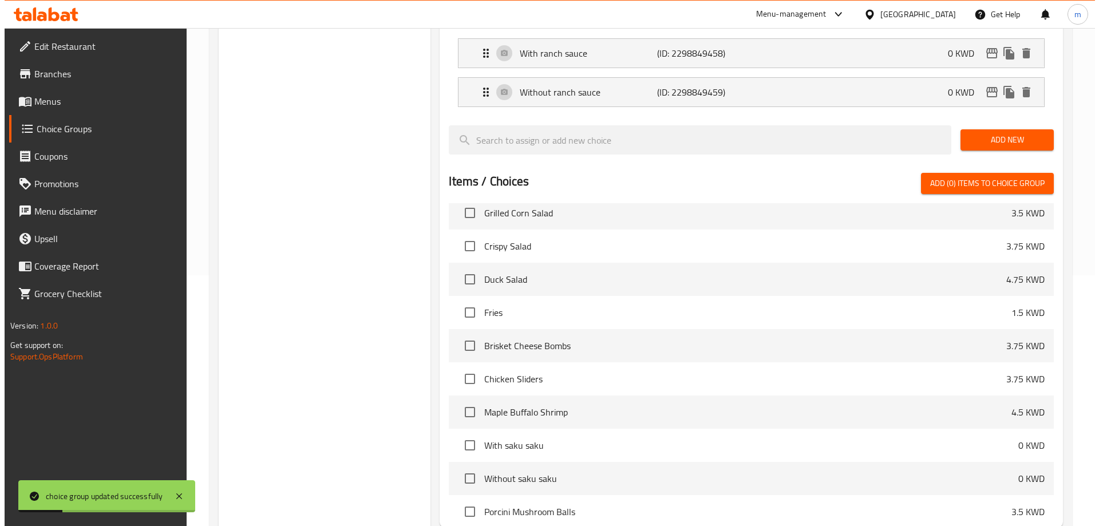
scroll to position [337, 0]
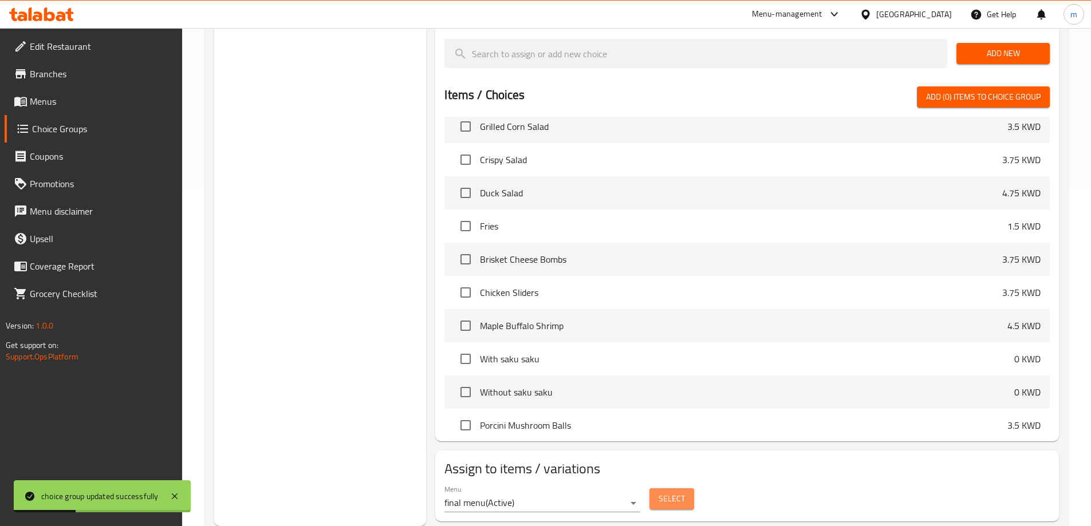
click at [677, 492] on span "Select" at bounding box center [671, 499] width 26 height 14
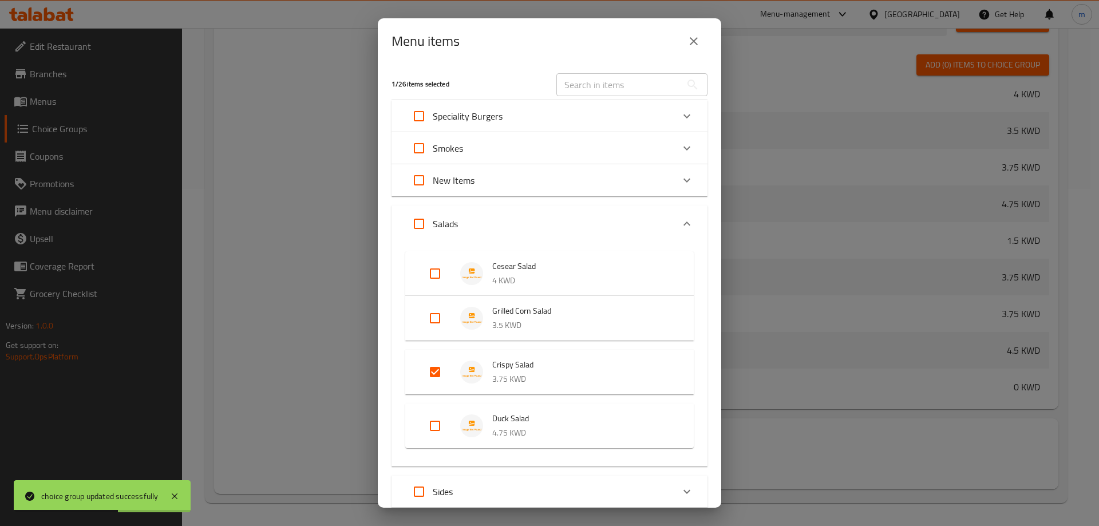
click at [436, 368] on input "Expand" at bounding box center [434, 371] width 27 height 27
checkbox input "false"
click at [673, 222] on div "Expand" at bounding box center [686, 223] width 27 height 27
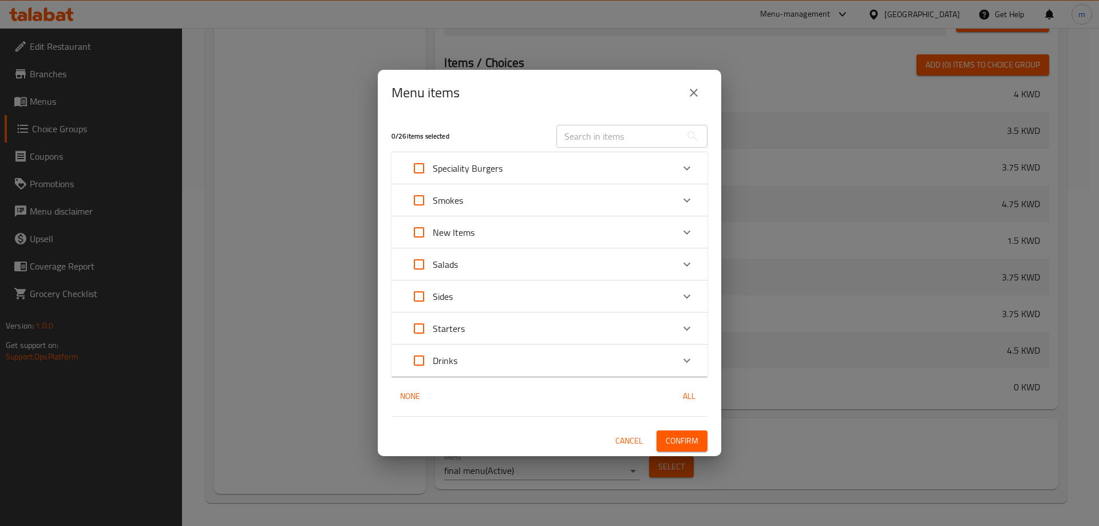
click at [522, 335] on div "Starters" at bounding box center [539, 328] width 268 height 27
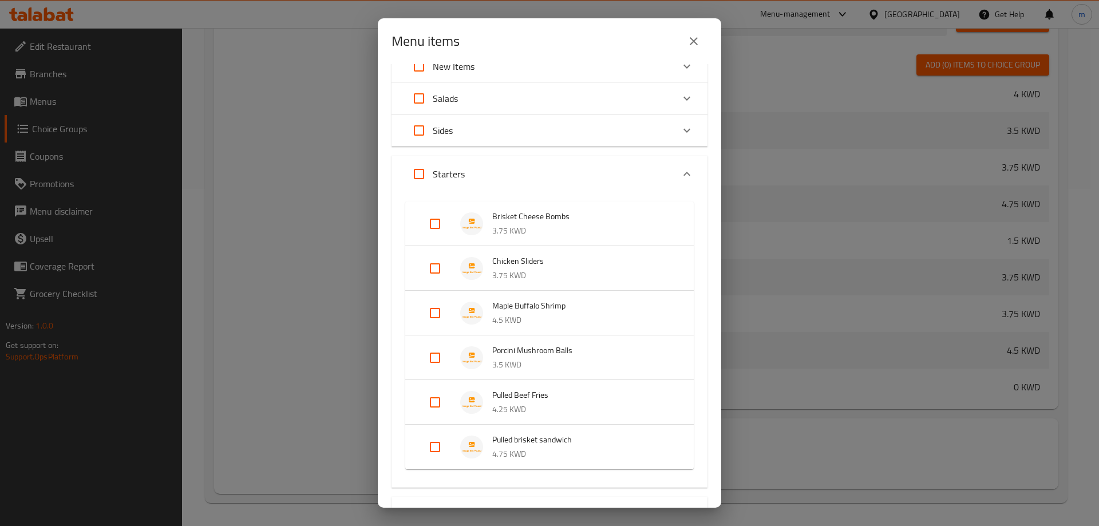
scroll to position [115, 0]
click at [431, 307] on input "Expand" at bounding box center [434, 312] width 27 height 27
checkbox input "true"
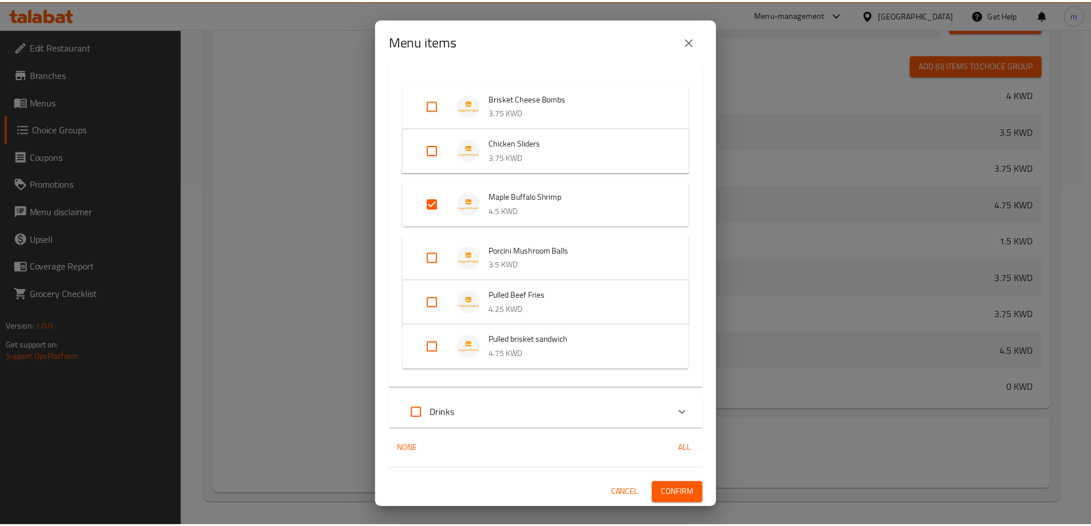
scroll to position [233, 0]
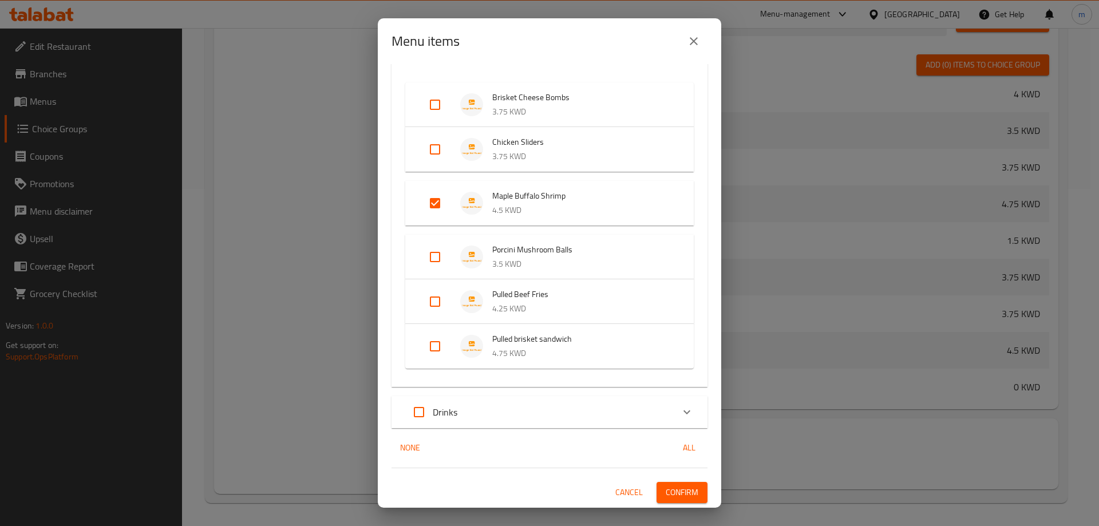
click at [680, 486] on span "Confirm" at bounding box center [682, 493] width 33 height 14
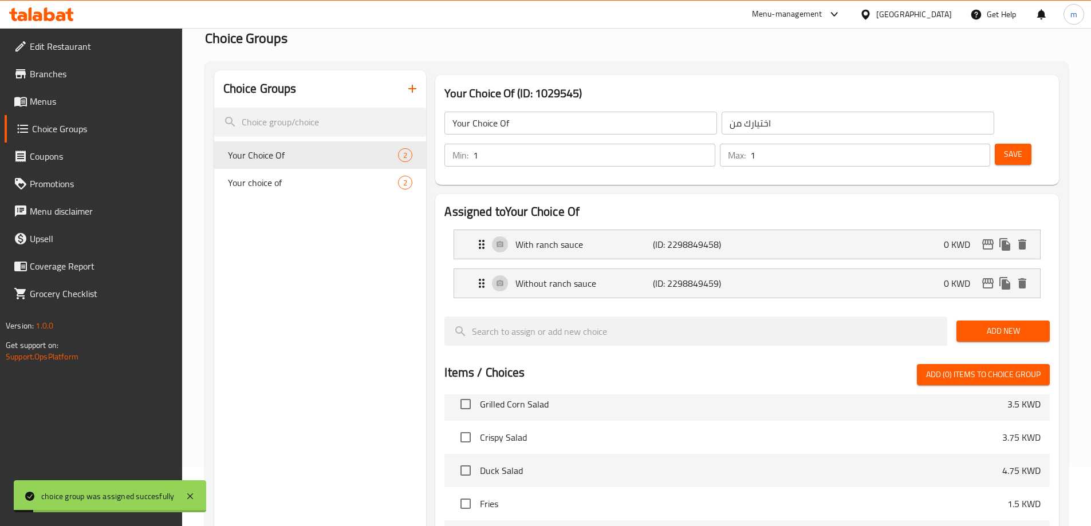
scroll to position [0, 0]
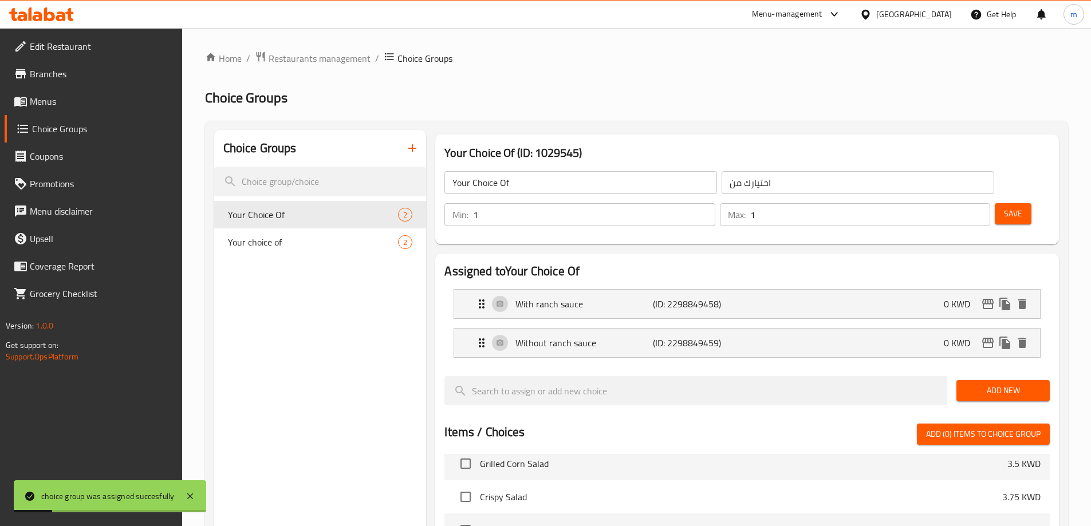
click at [90, 105] on span "Menus" at bounding box center [101, 101] width 143 height 14
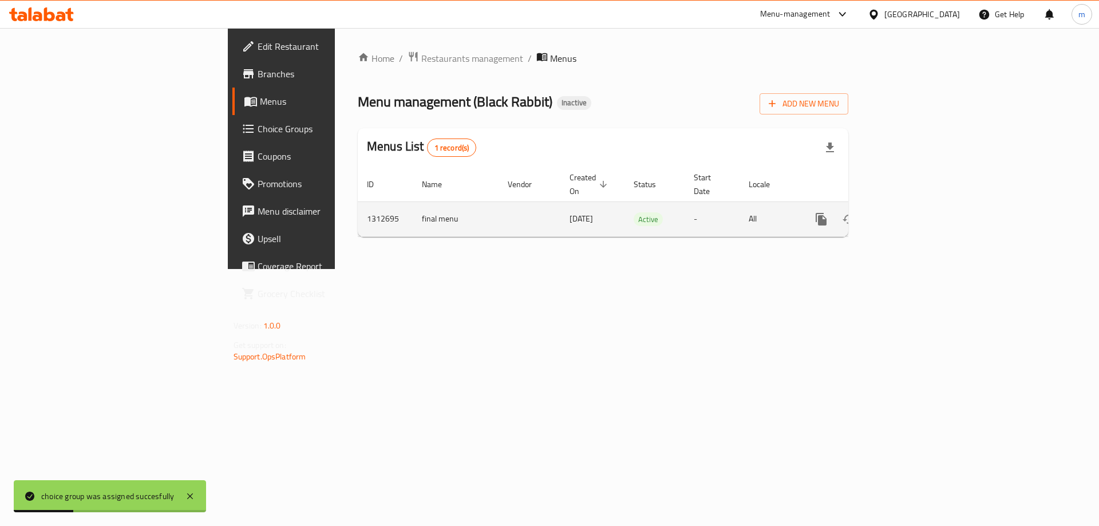
click at [911, 212] on icon "enhanced table" at bounding box center [904, 219] width 14 height 14
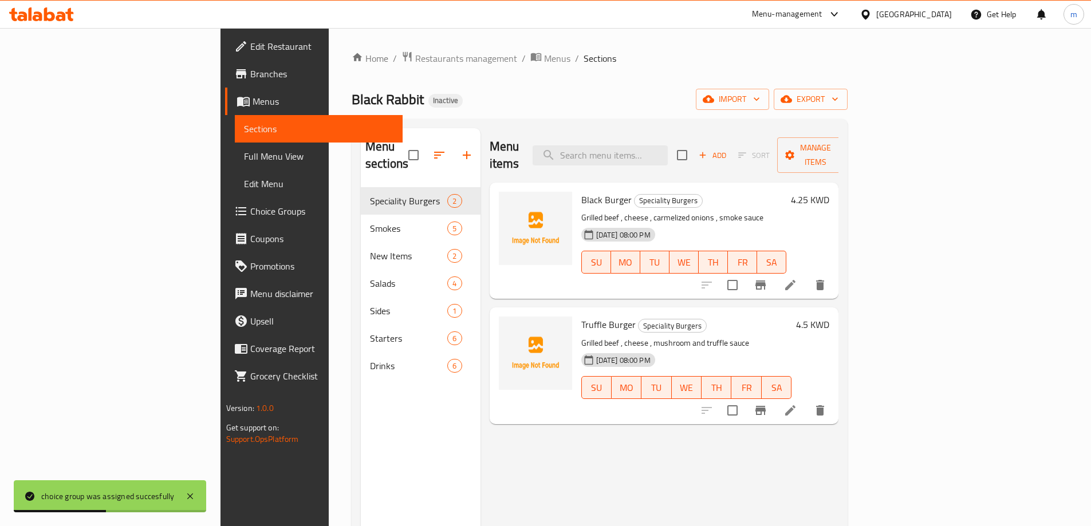
click at [244, 156] on span "Full Menu View" at bounding box center [318, 156] width 149 height 14
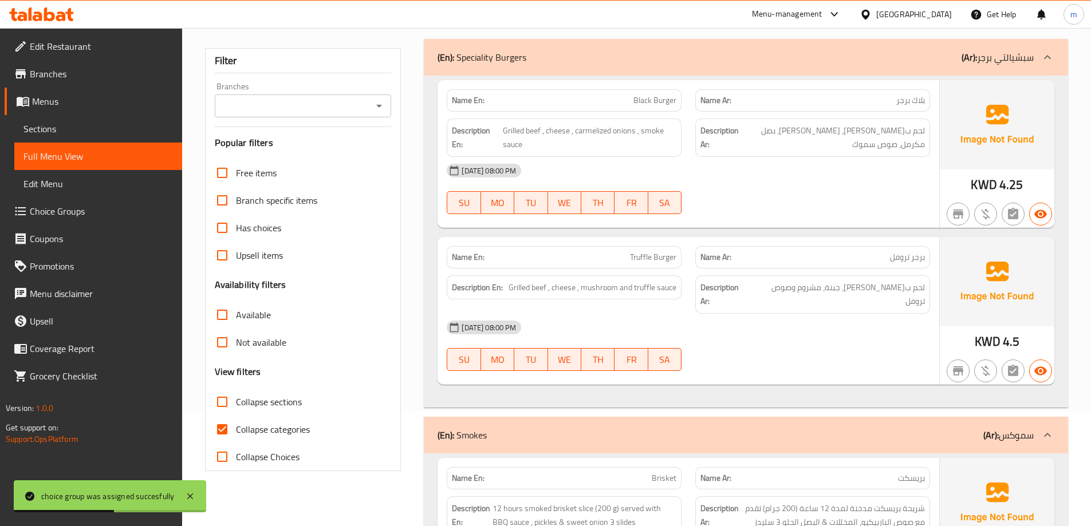
scroll to position [172, 0]
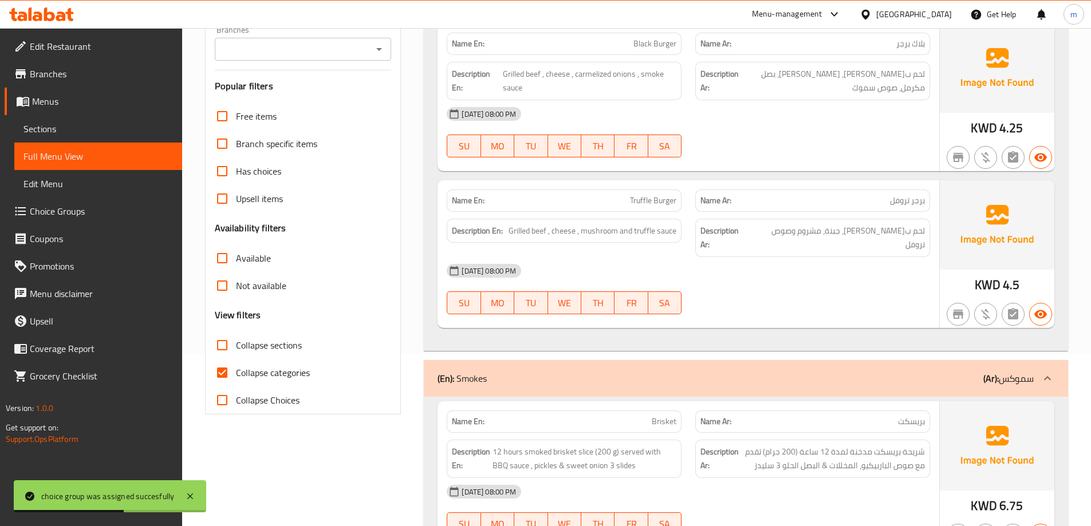
click at [289, 383] on label "Collapse categories" at bounding box center [258, 372] width 101 height 27
click at [236, 383] on input "Collapse categories" at bounding box center [221, 372] width 27 height 27
checkbox input "false"
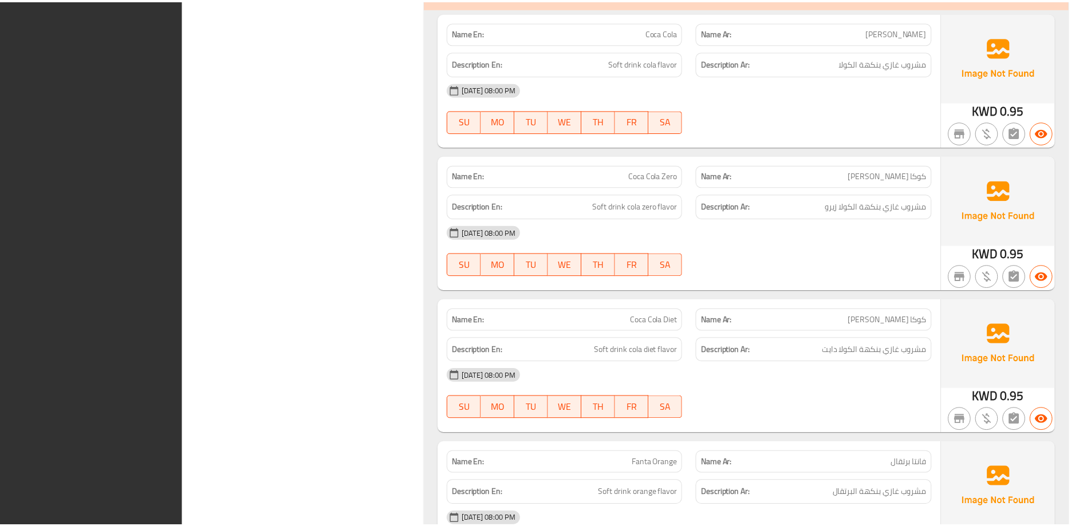
scroll to position [4453, 0]
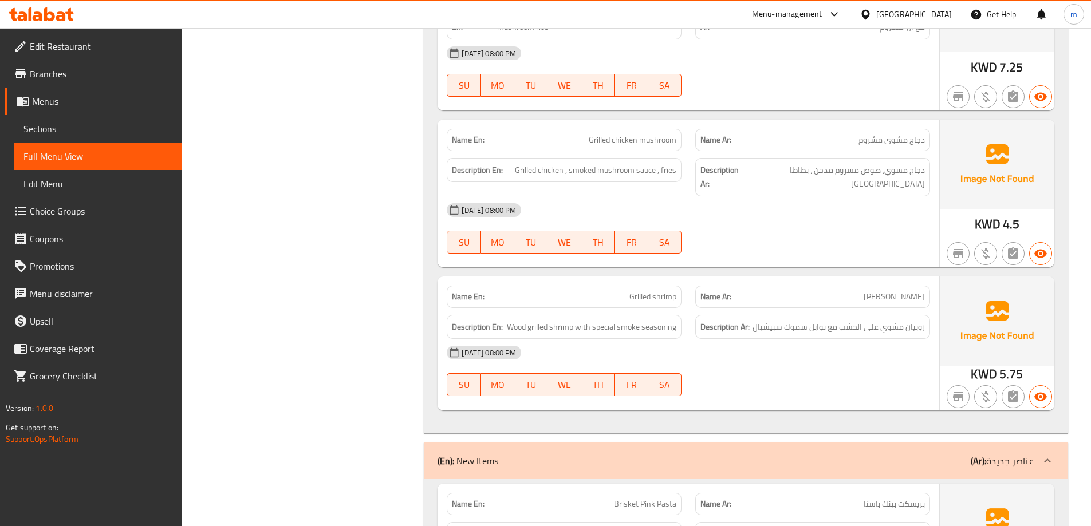
scroll to position [0, 0]
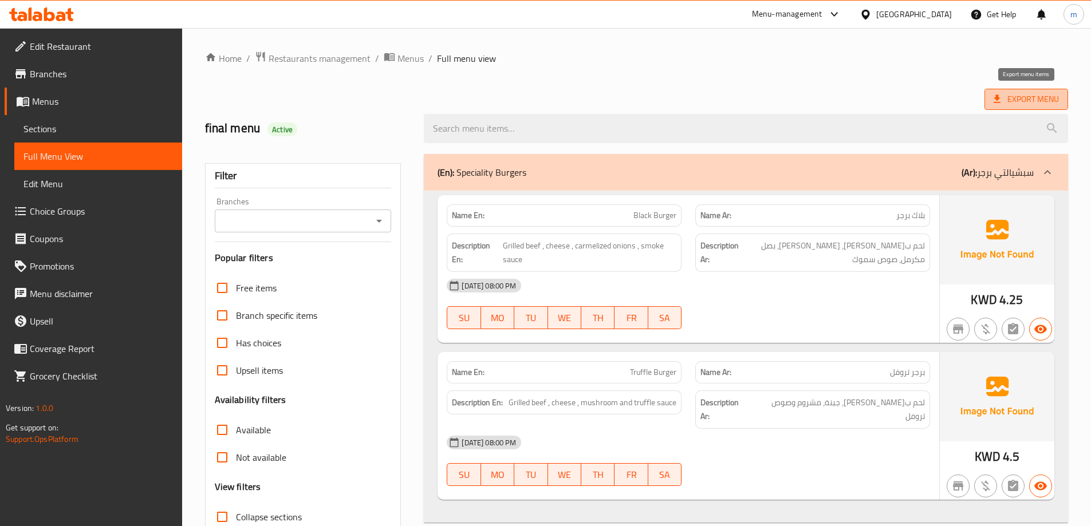
click at [1026, 104] on span "Export Menu" at bounding box center [1025, 99] width 65 height 14
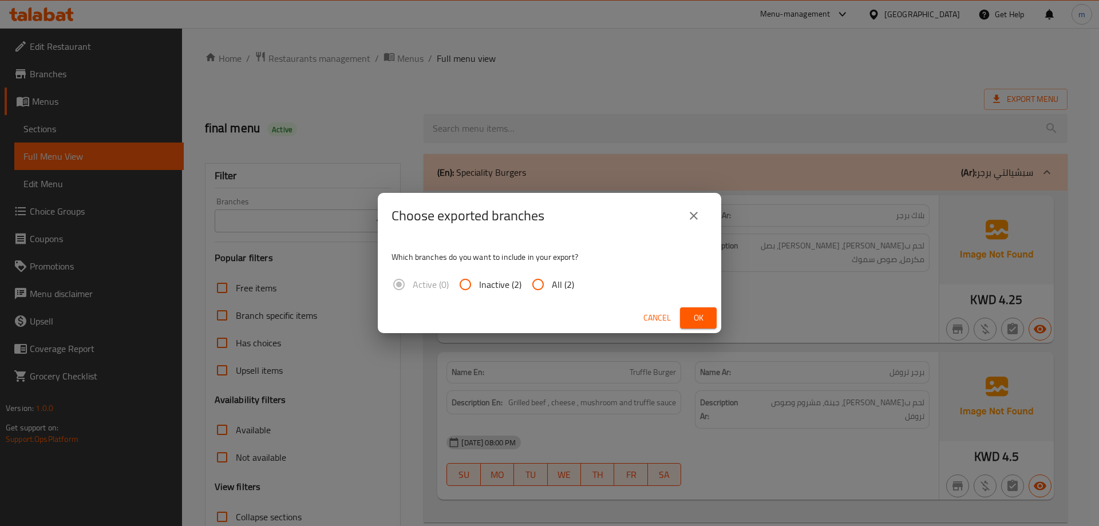
click at [573, 284] on span "All (2)" at bounding box center [563, 285] width 22 height 14
click at [552, 284] on input "All (2)" at bounding box center [538, 284] width 27 height 27
radio input "true"
click at [689, 322] on span "Ok" at bounding box center [698, 318] width 18 height 14
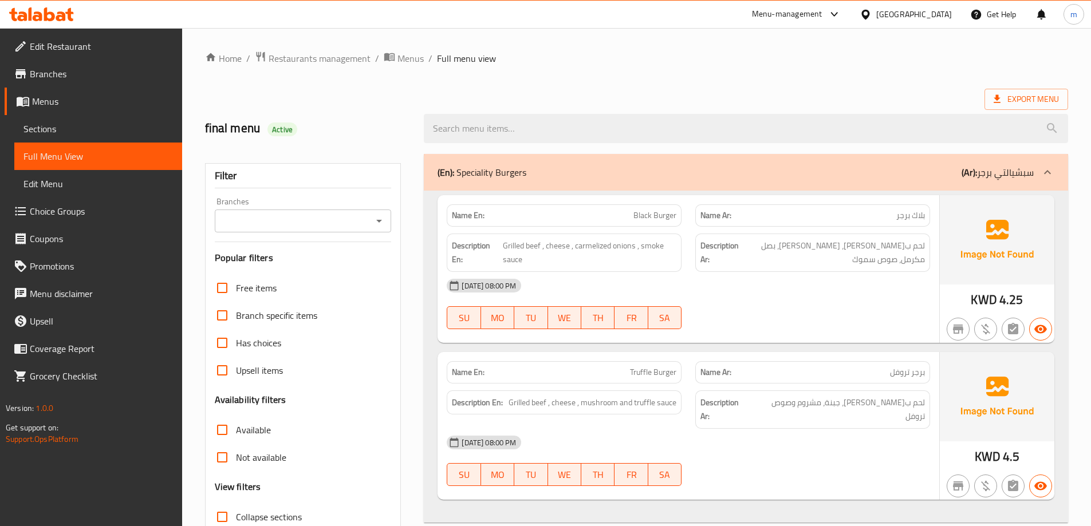
click at [686, 90] on div "Export Menu" at bounding box center [636, 99] width 863 height 21
click at [129, 51] on span "Edit Restaurant" at bounding box center [101, 47] width 143 height 14
